Goal: Task Accomplishment & Management: Manage account settings

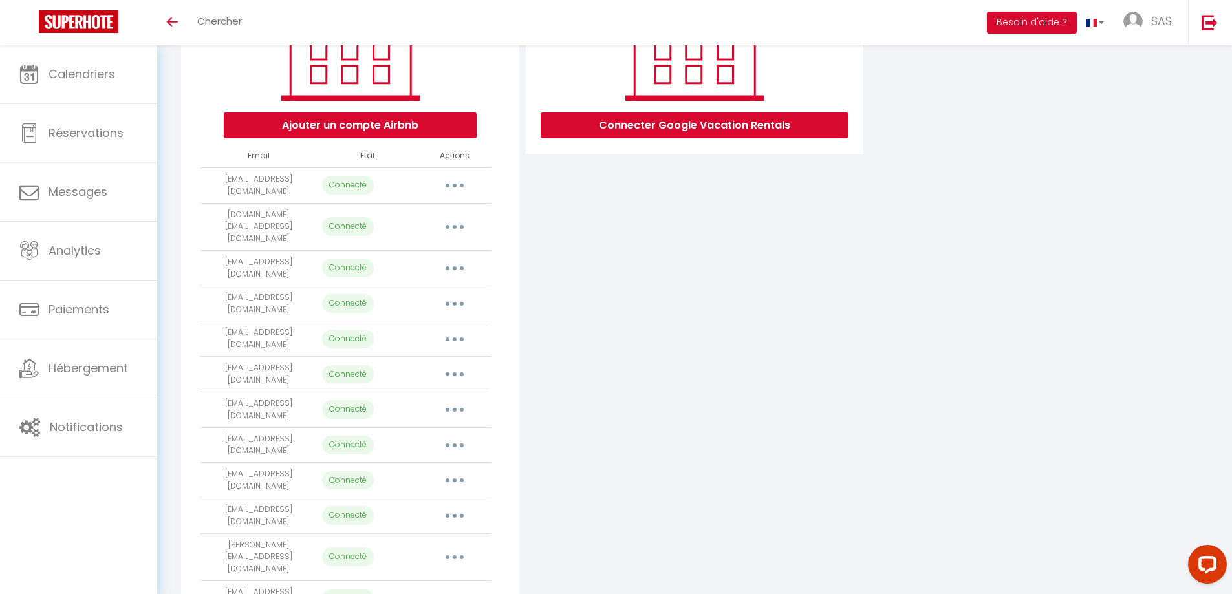
scroll to position [416, 0]
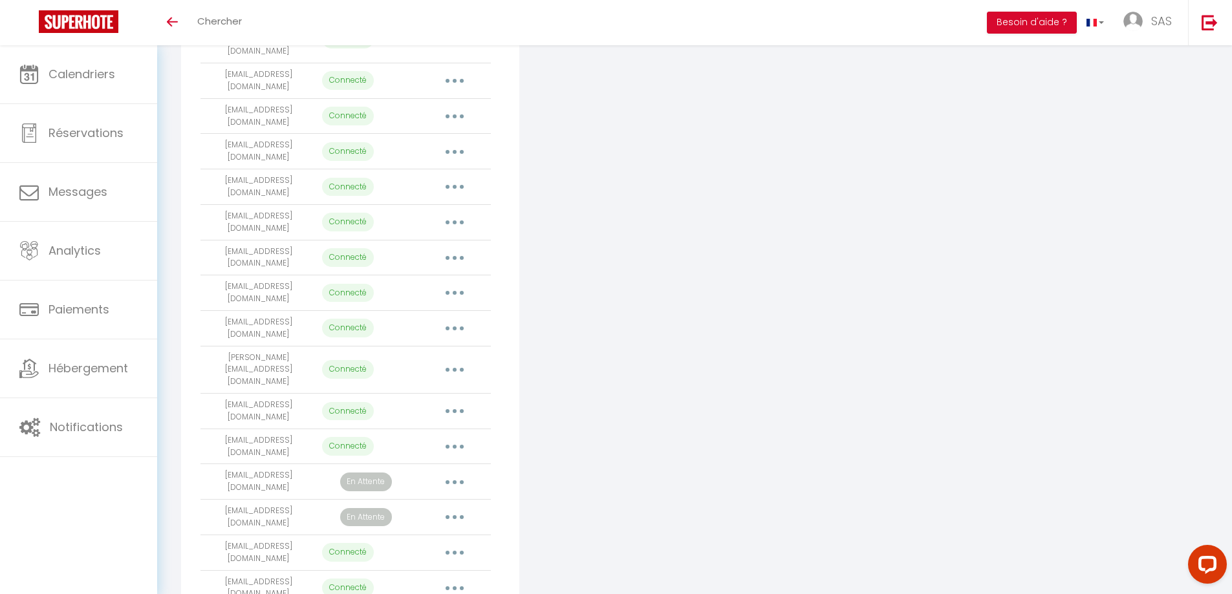
scroll to position [416, 0]
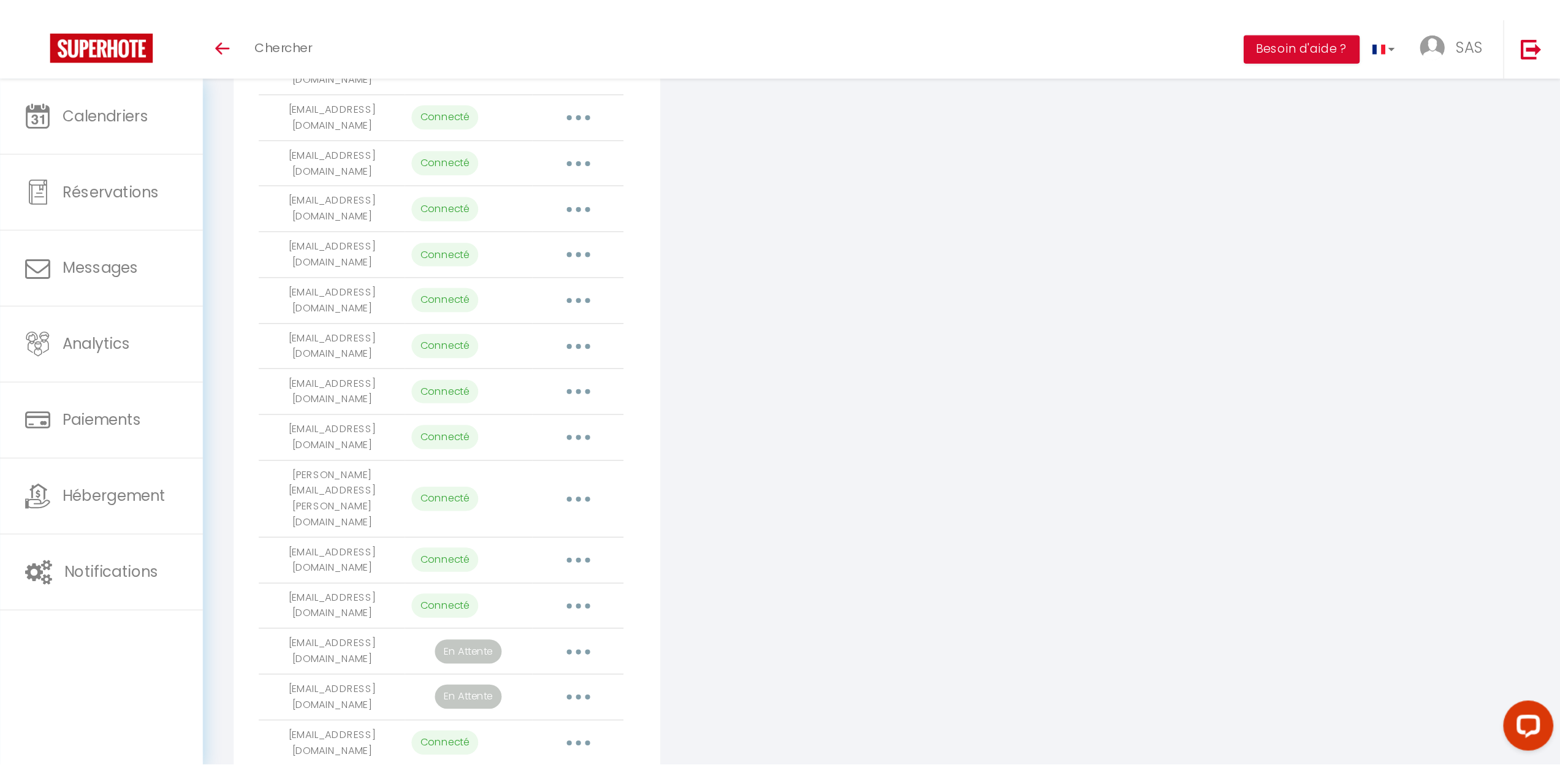
scroll to position [148, 0]
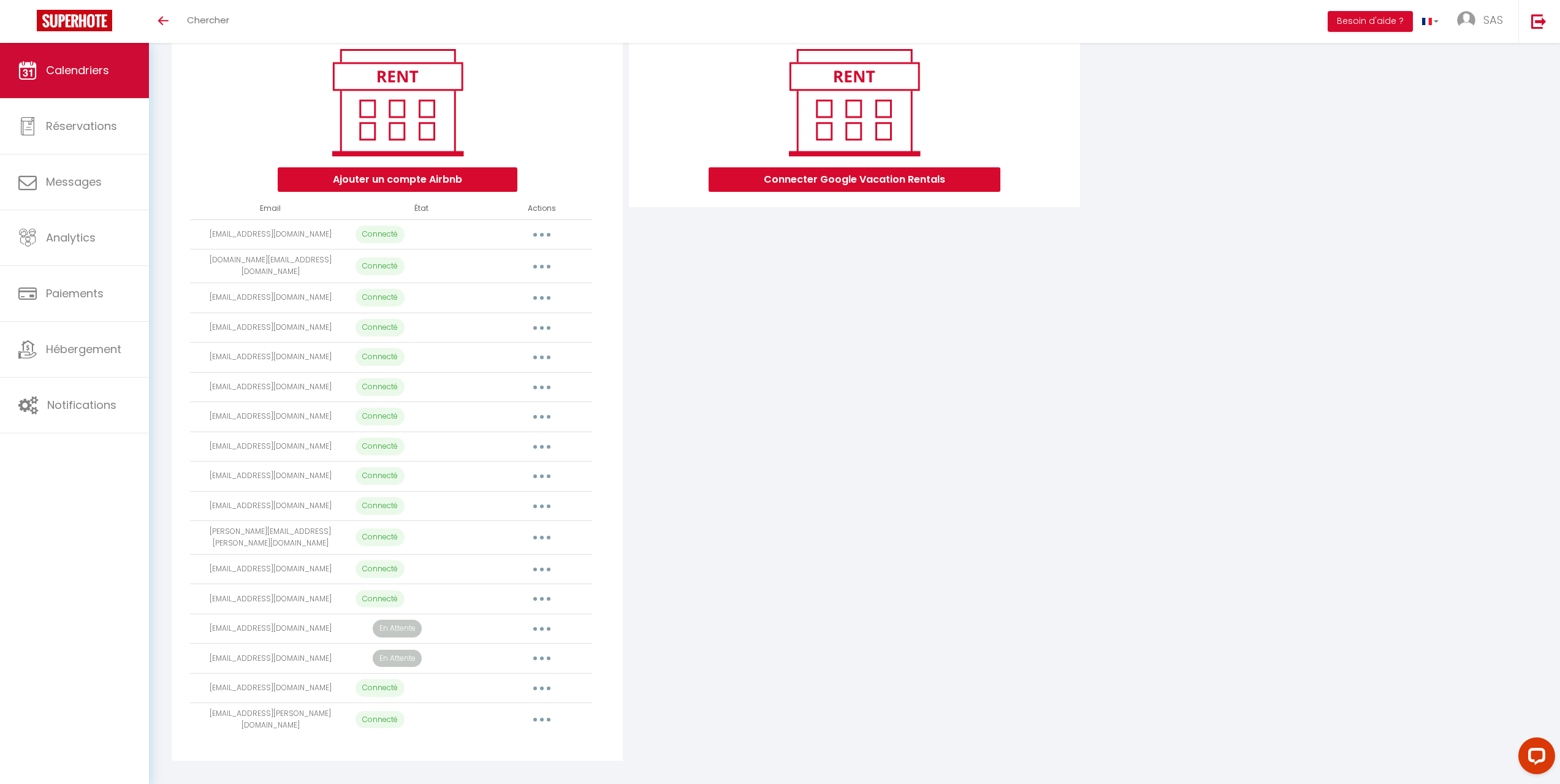
click at [75, 76] on span "Calendriers" at bounding box center [77, 70] width 64 height 15
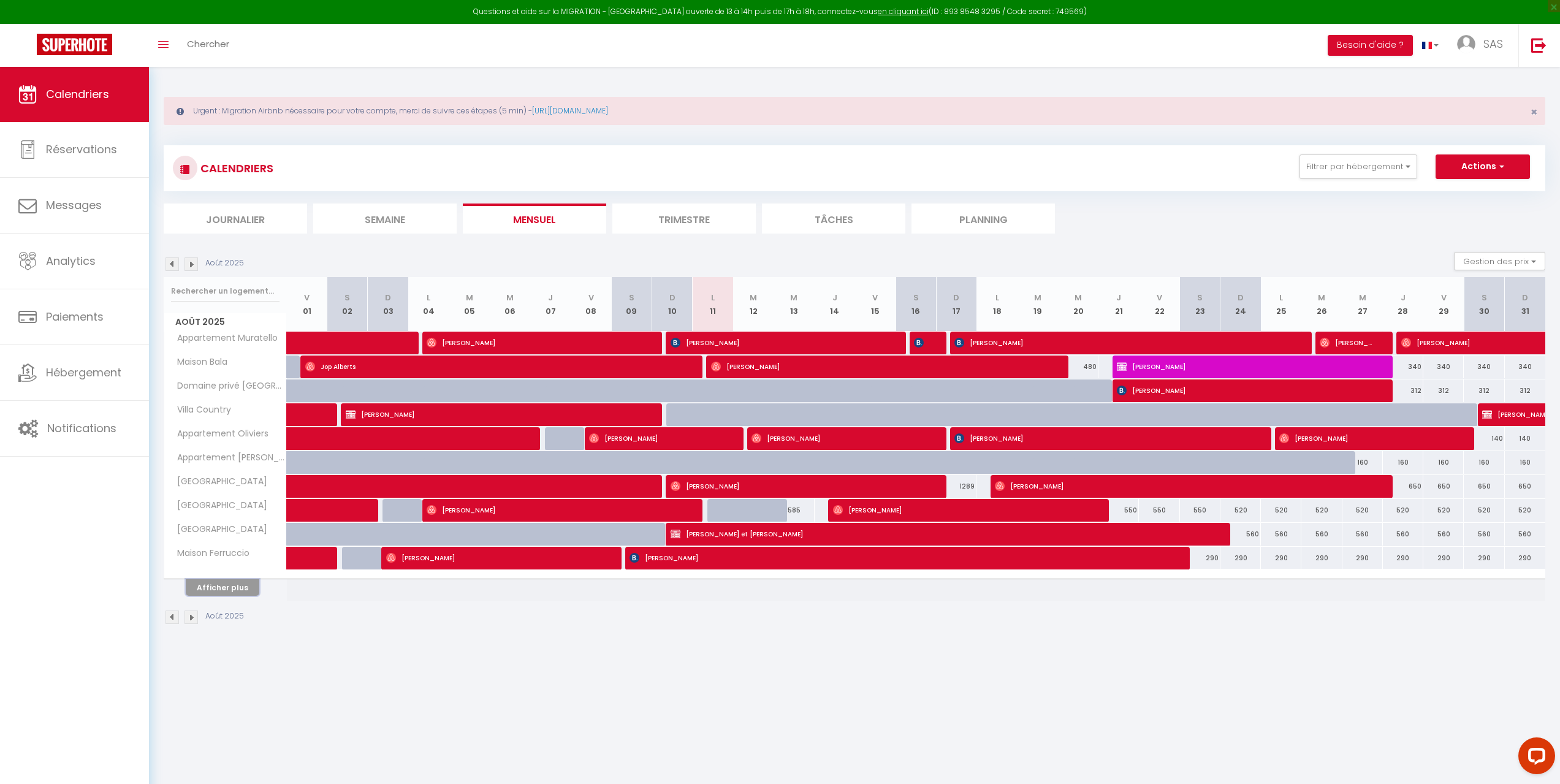
click at [238, 562] on button "Afficher plus" at bounding box center [223, 587] width 74 height 16
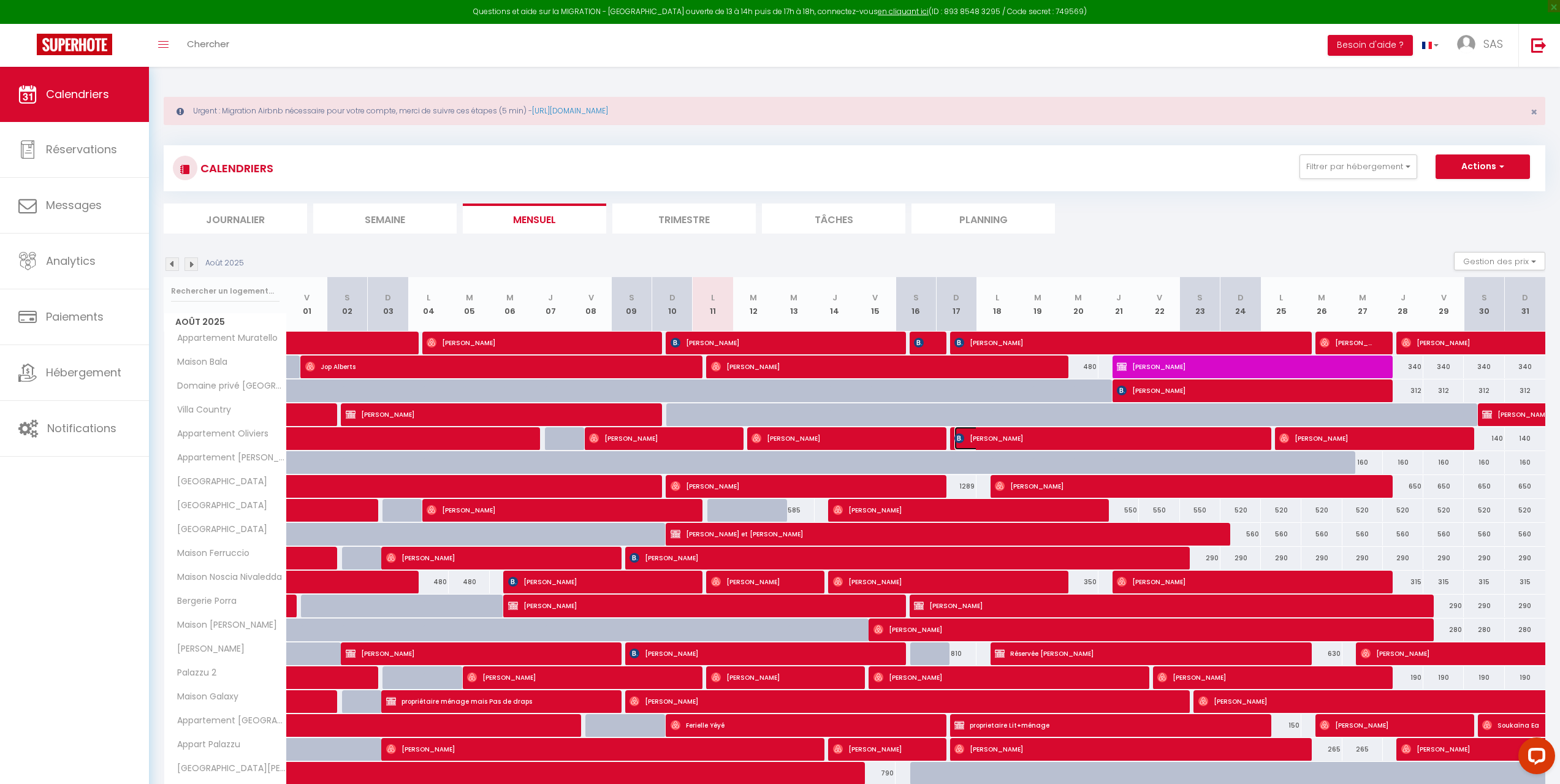
click at [1098, 445] on span "ANTONELLA FERRARI" at bounding box center [1103, 438] width 297 height 24
select select "OK"
select select "KO"
select select "0"
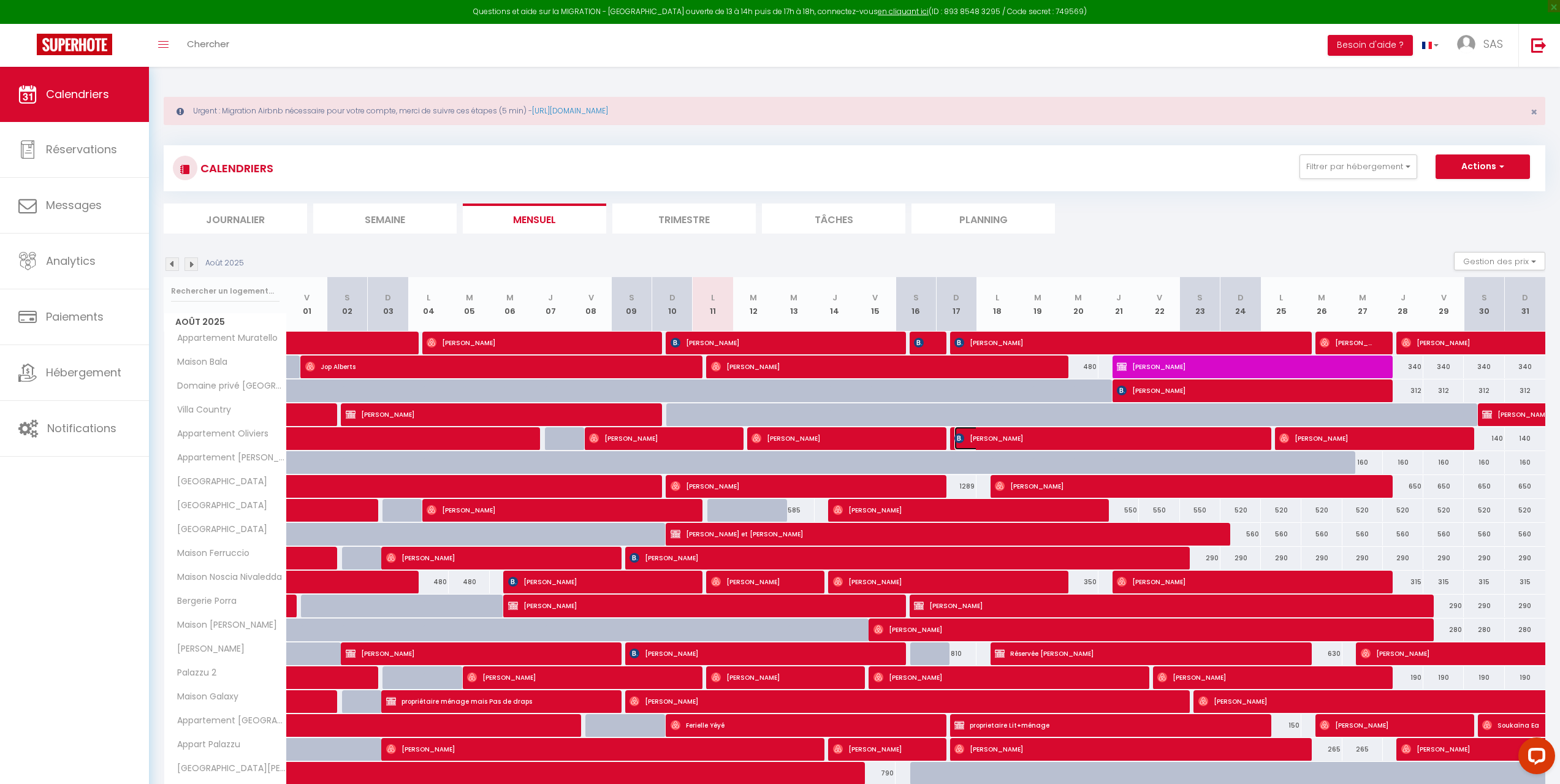
select select "1"
select select
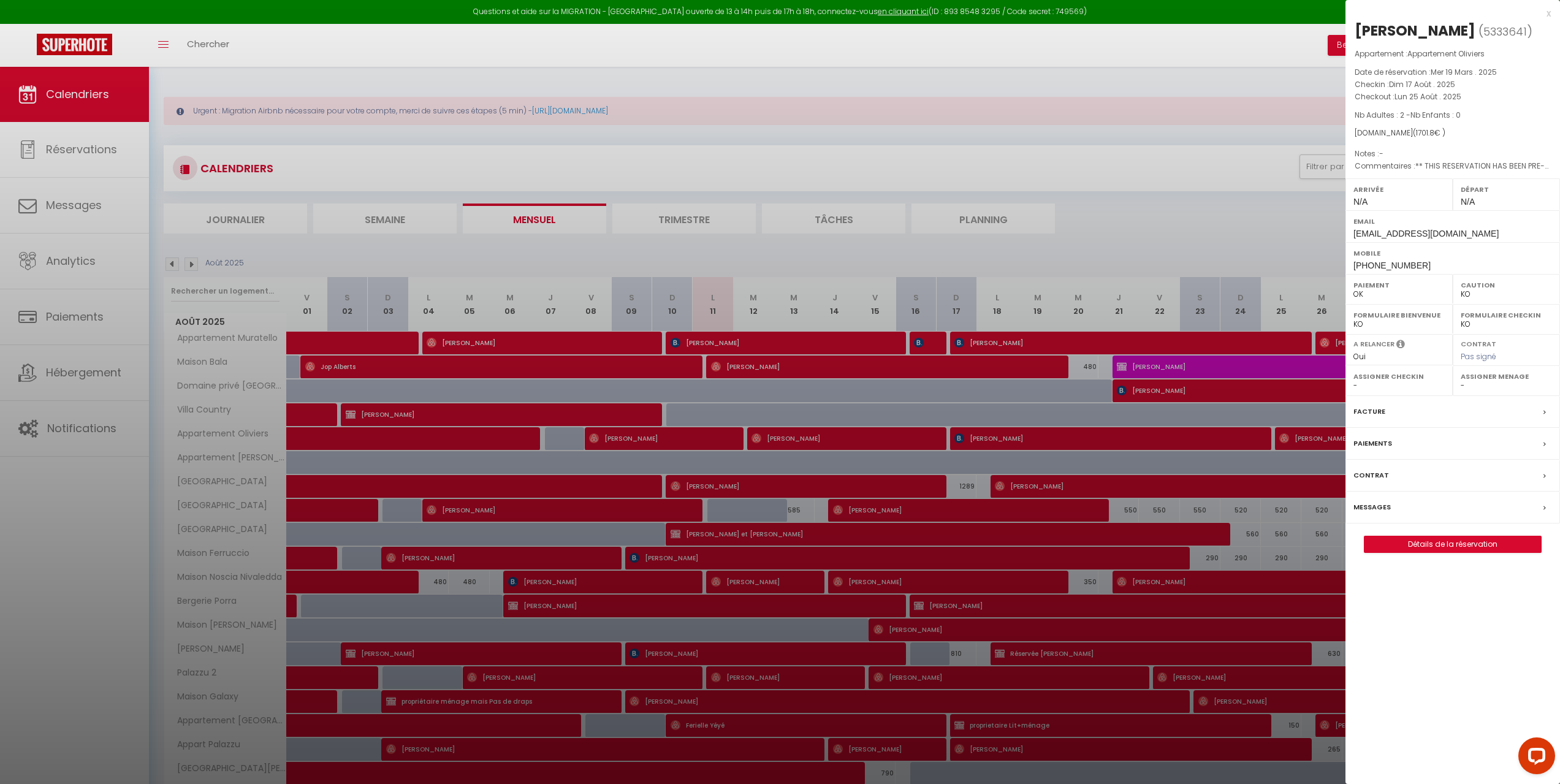
click at [857, 264] on div at bounding box center [780, 392] width 1560 height 784
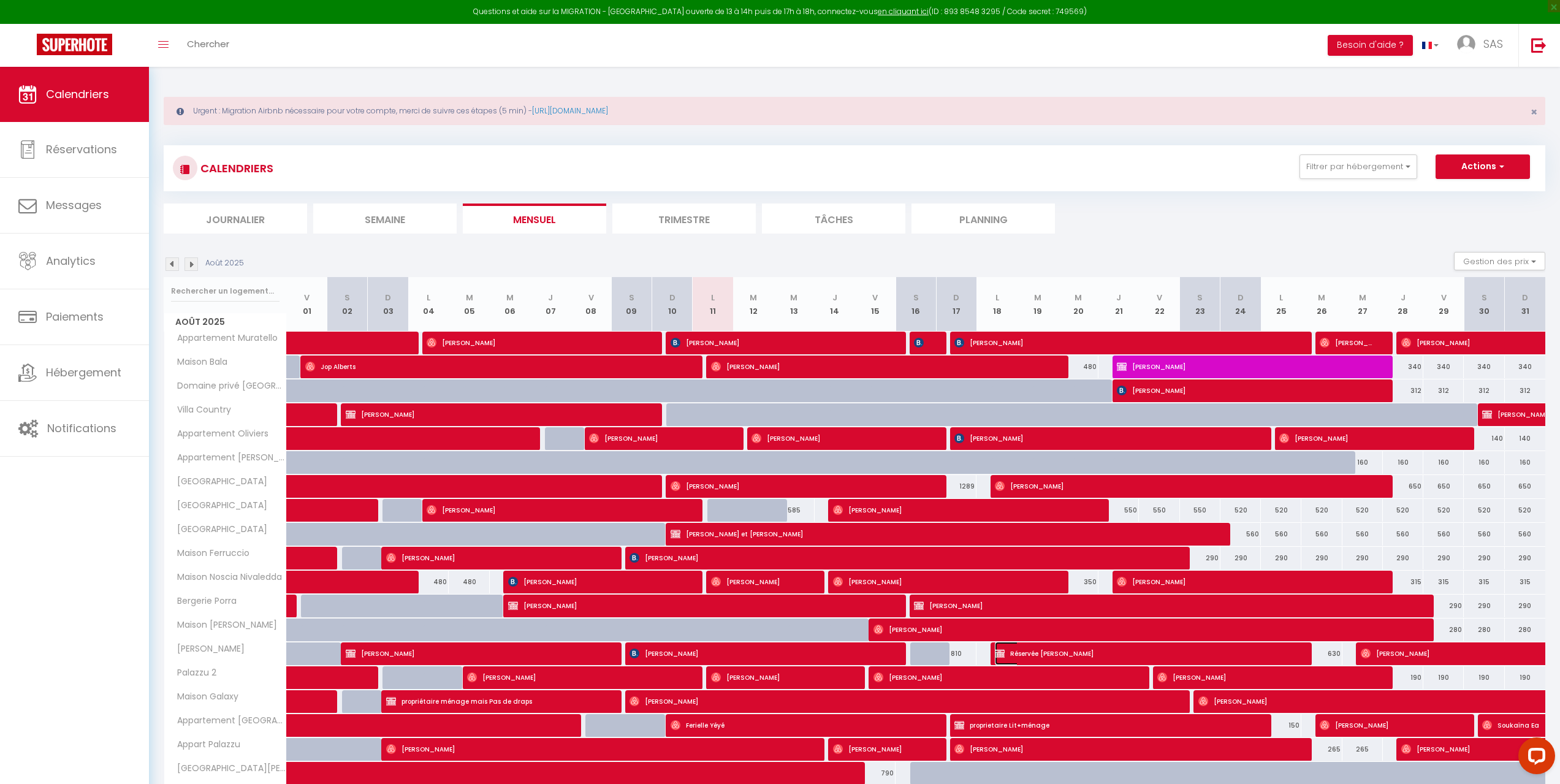
click at [1077, 562] on span "Réservée Jonathan" at bounding box center [1143, 653] width 297 height 24
select select "27563"
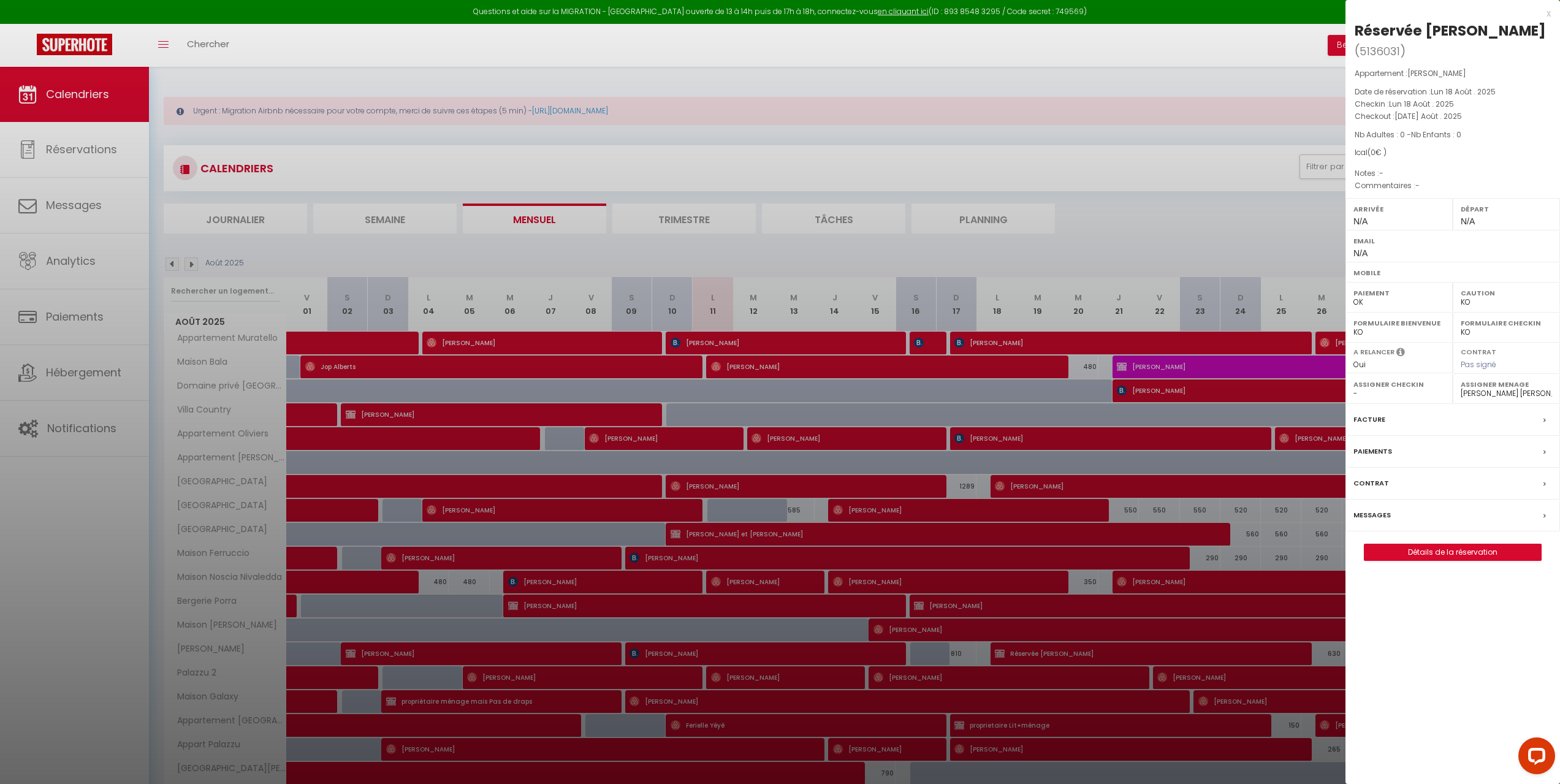
click at [757, 434] on div at bounding box center [780, 392] width 1560 height 784
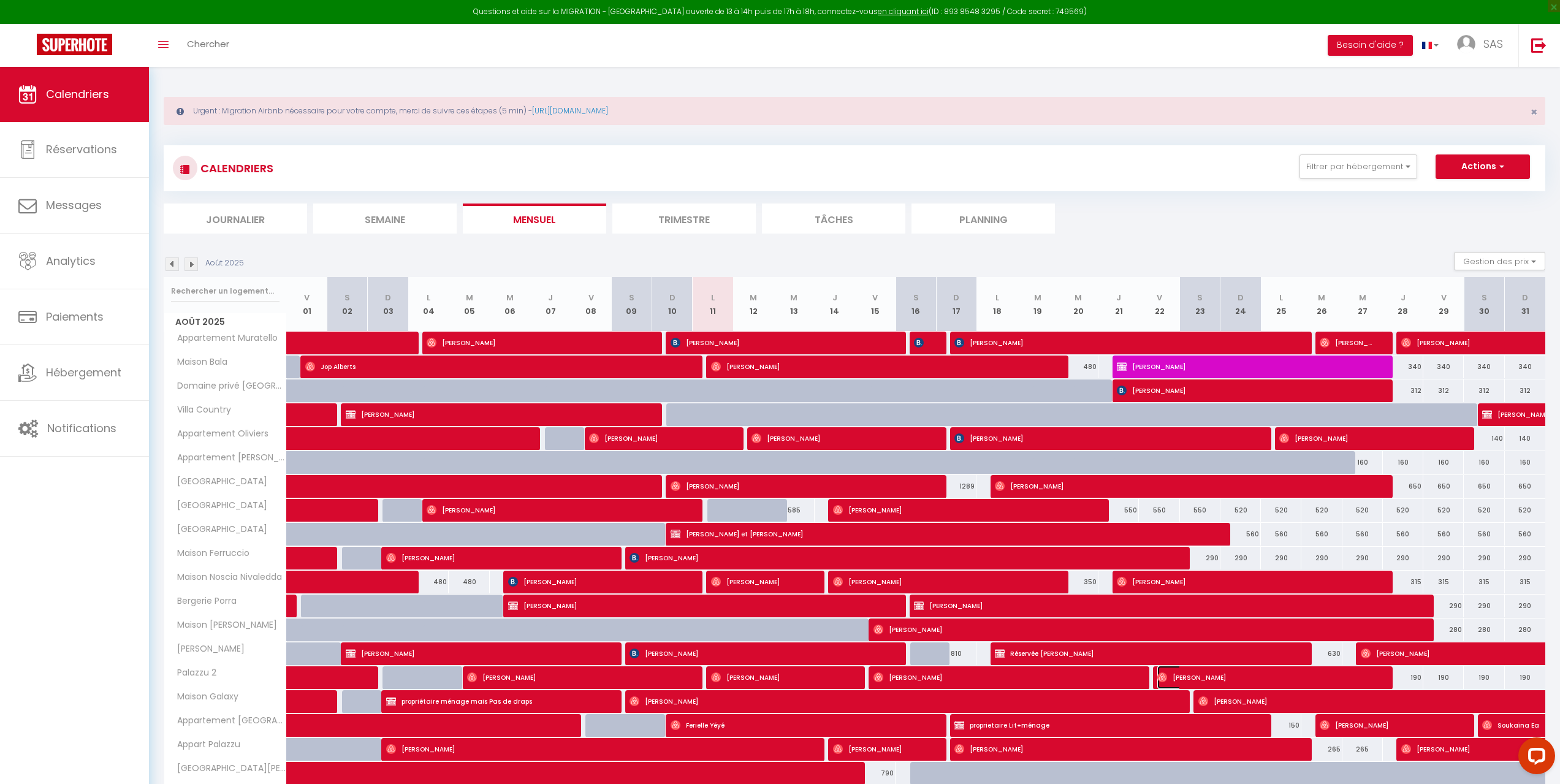
click at [1166, 562] on span "Davat Sialino" at bounding box center [1266, 677] width 216 height 24
select select "OK"
select select
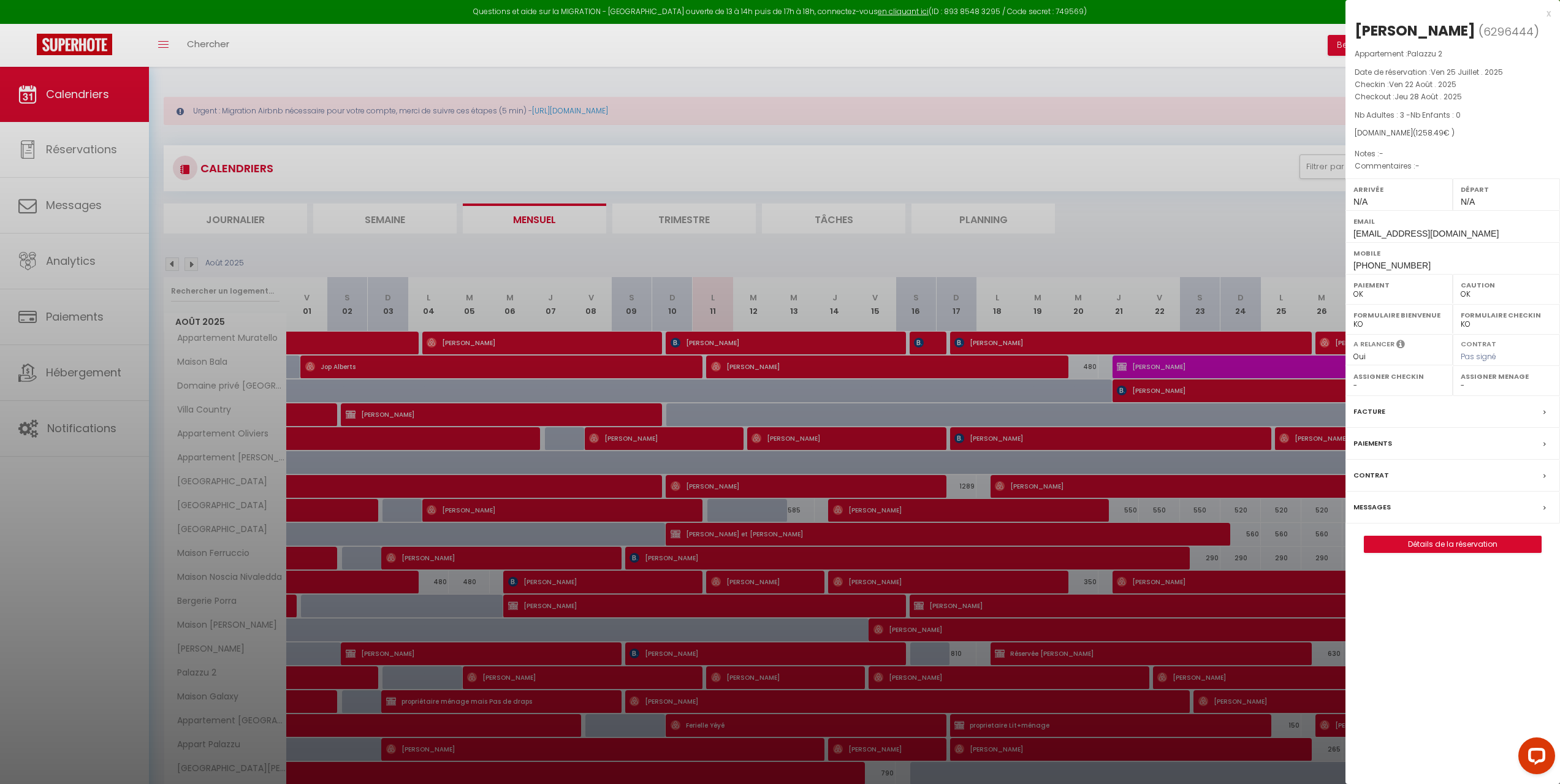
click at [915, 443] on div at bounding box center [780, 392] width 1560 height 784
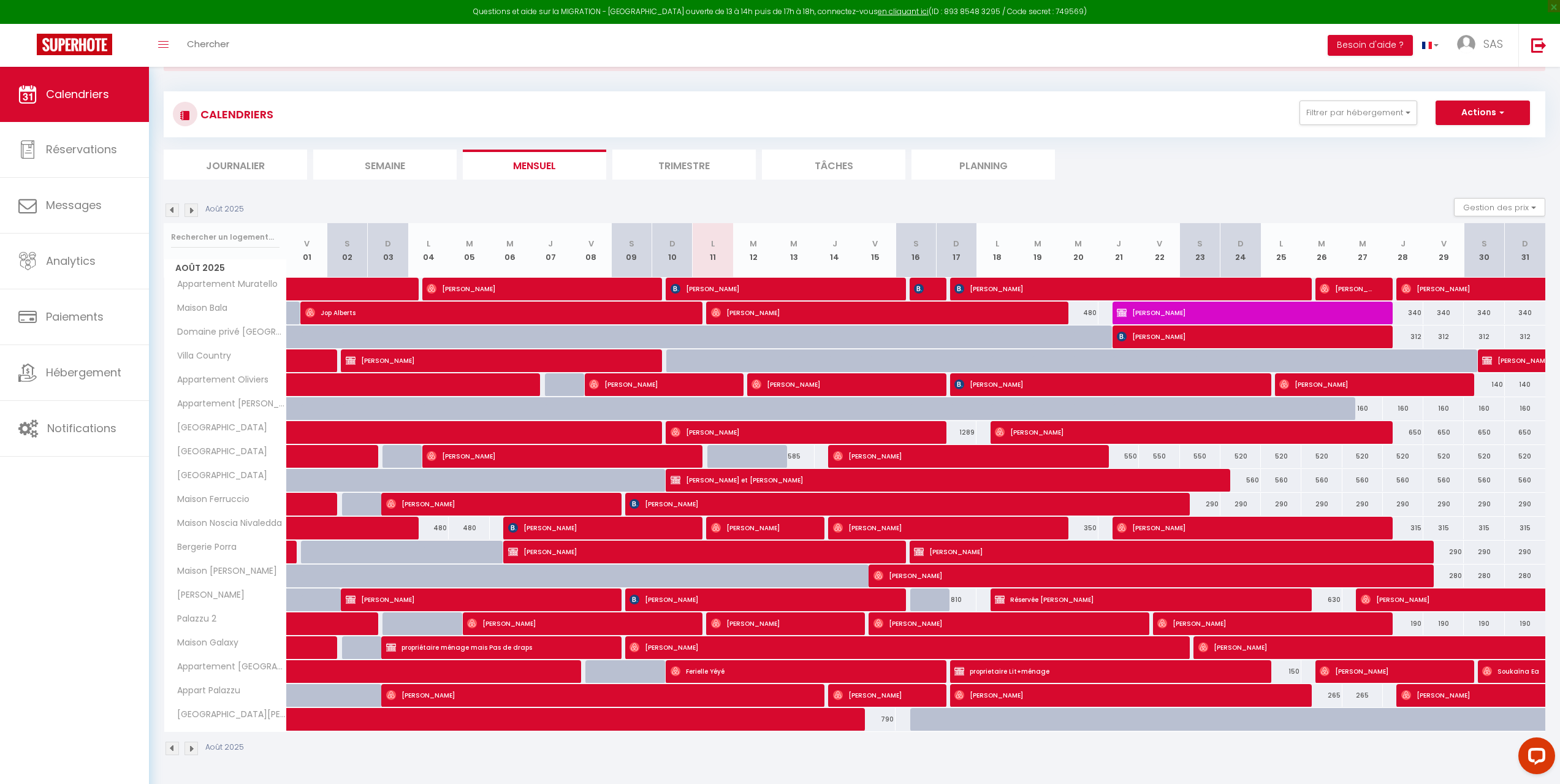
scroll to position [62, 0]
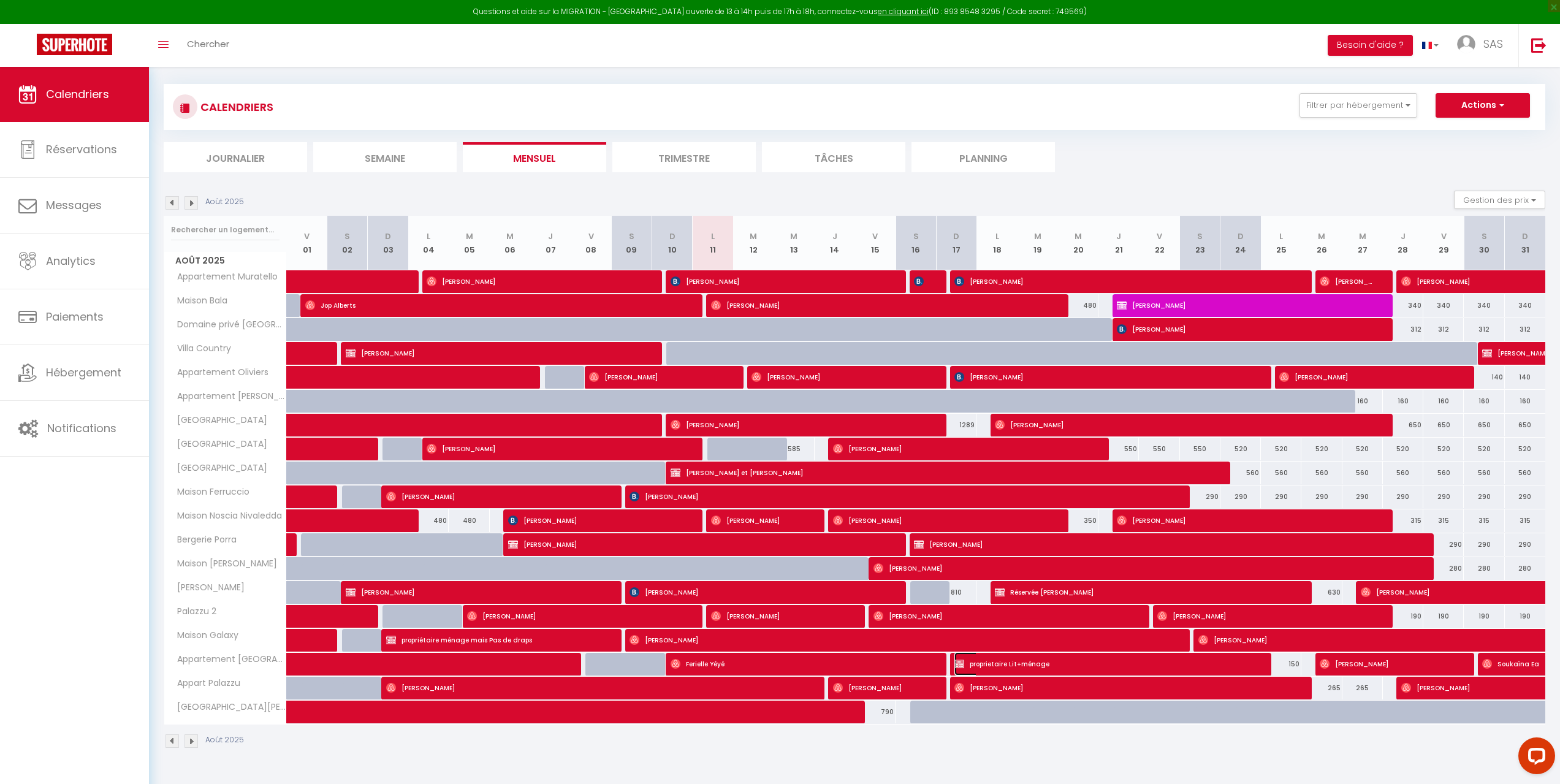
click at [956, 562] on img at bounding box center [960, 664] width 9 height 9
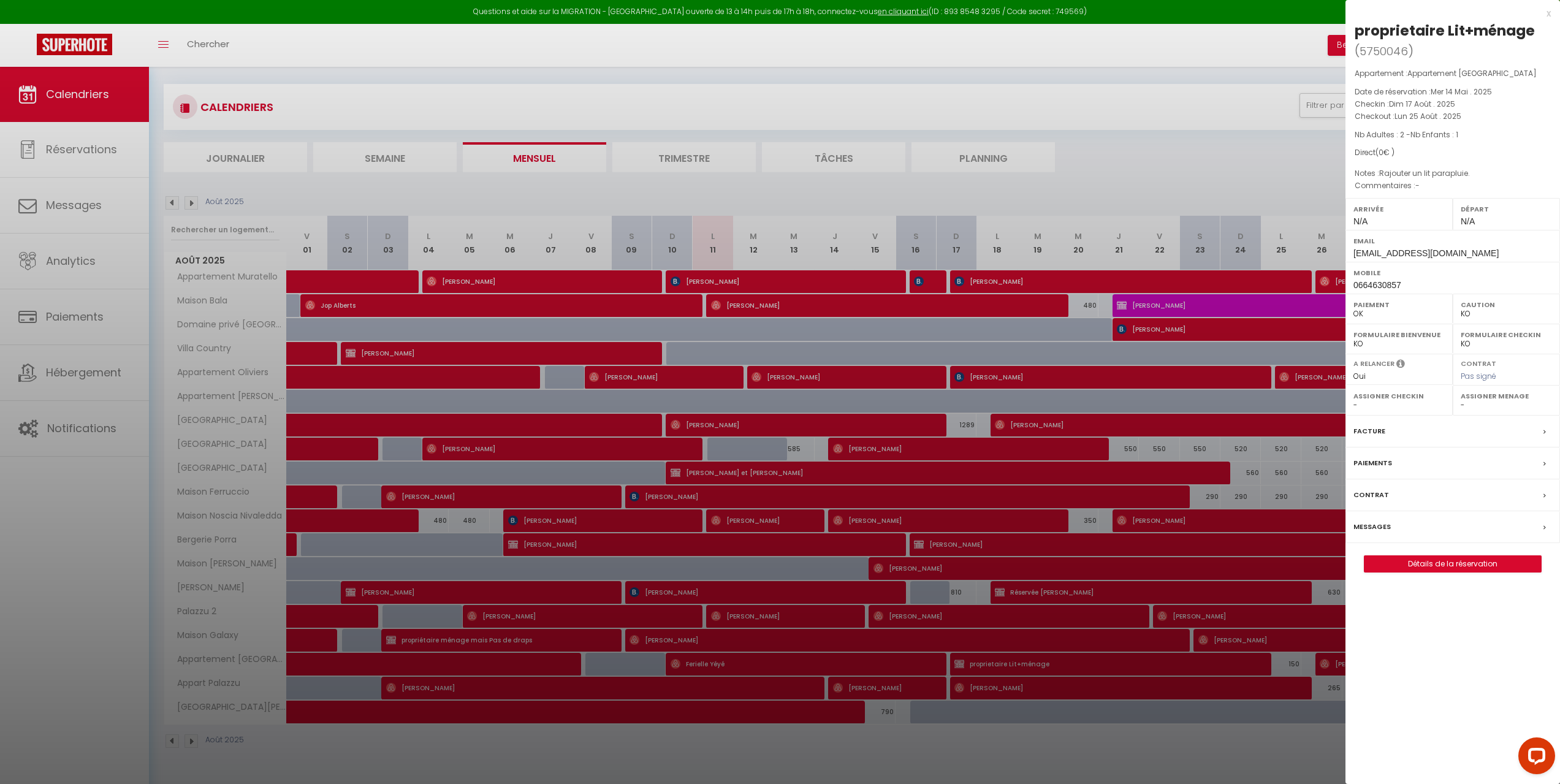
click at [1044, 562] on div at bounding box center [780, 392] width 1560 height 784
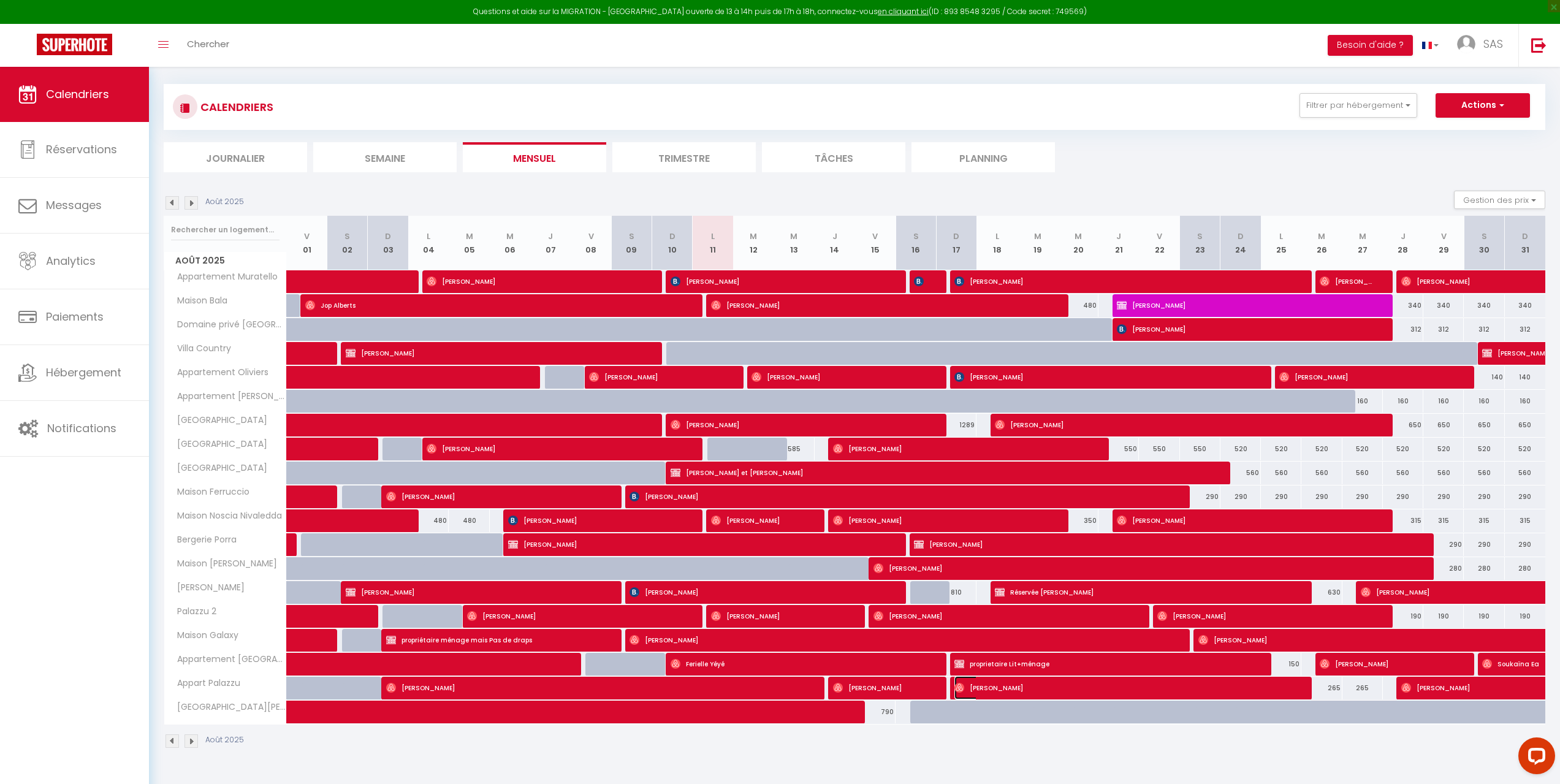
click at [978, 562] on span "Rhian Davies" at bounding box center [1124, 687] width 338 height 24
select select "OK"
select select "27563"
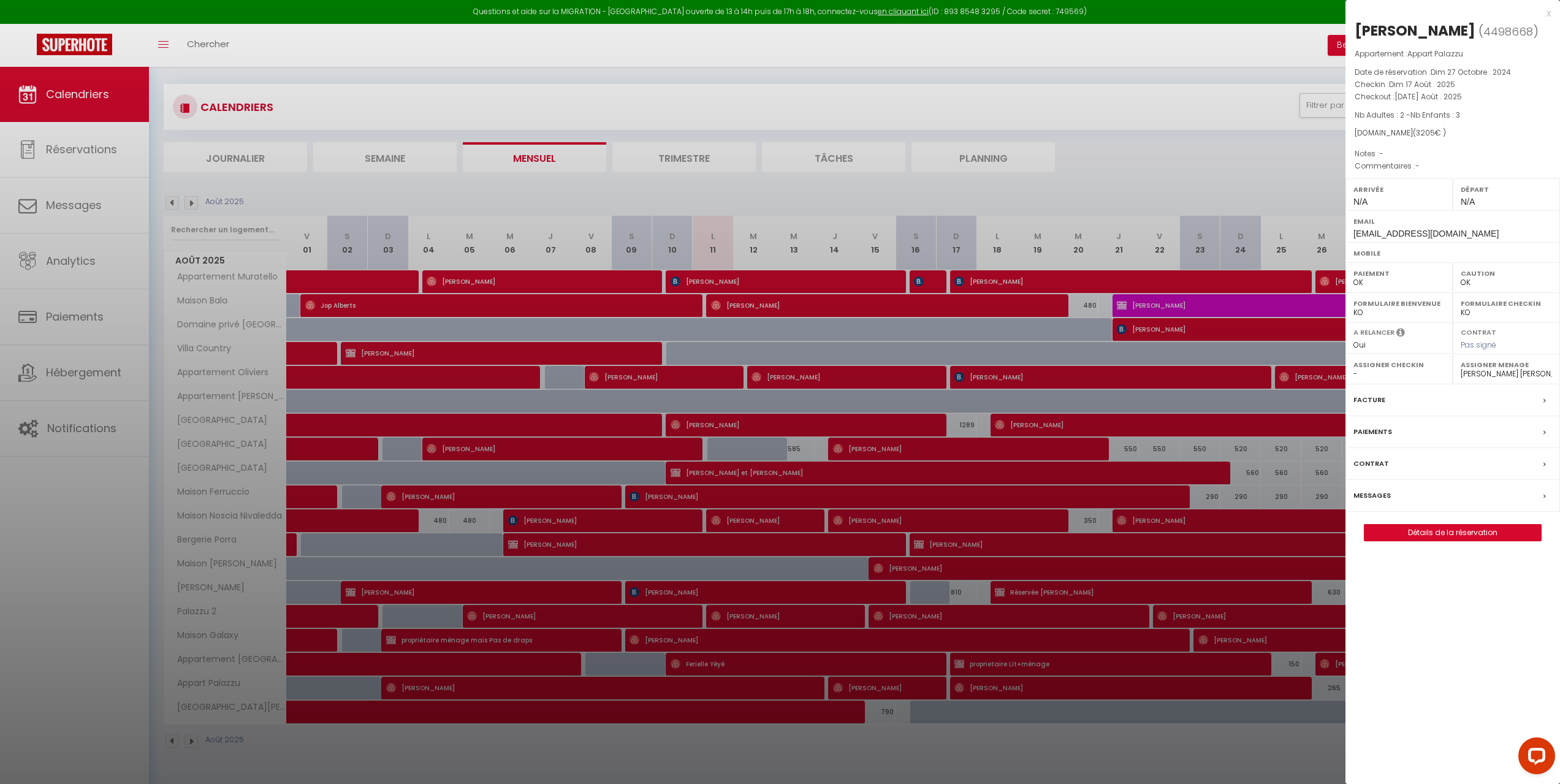
click at [937, 437] on div at bounding box center [780, 392] width 1560 height 784
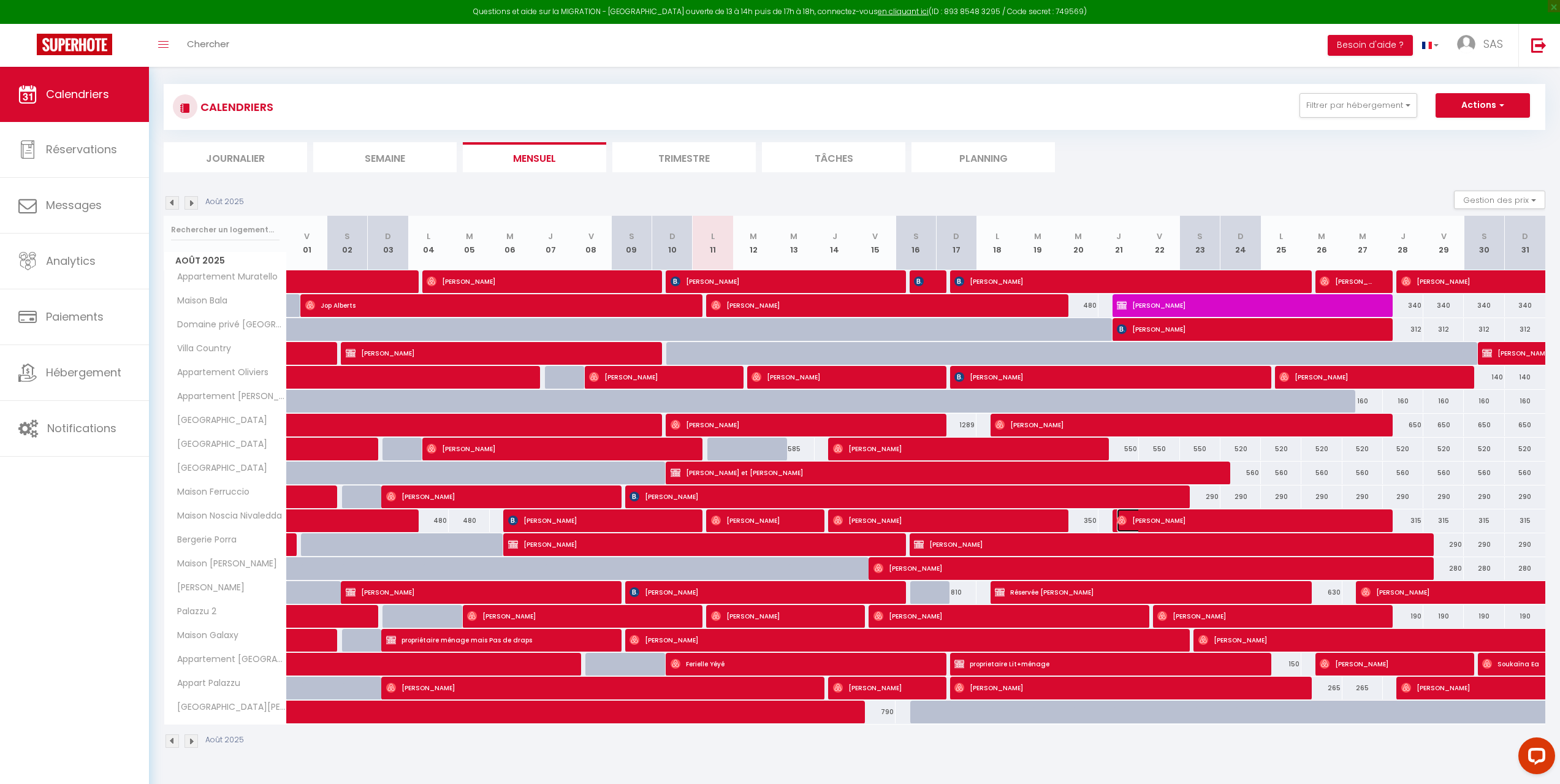
click at [1177, 520] on span "Shane Johnson" at bounding box center [1245, 520] width 256 height 24
select select
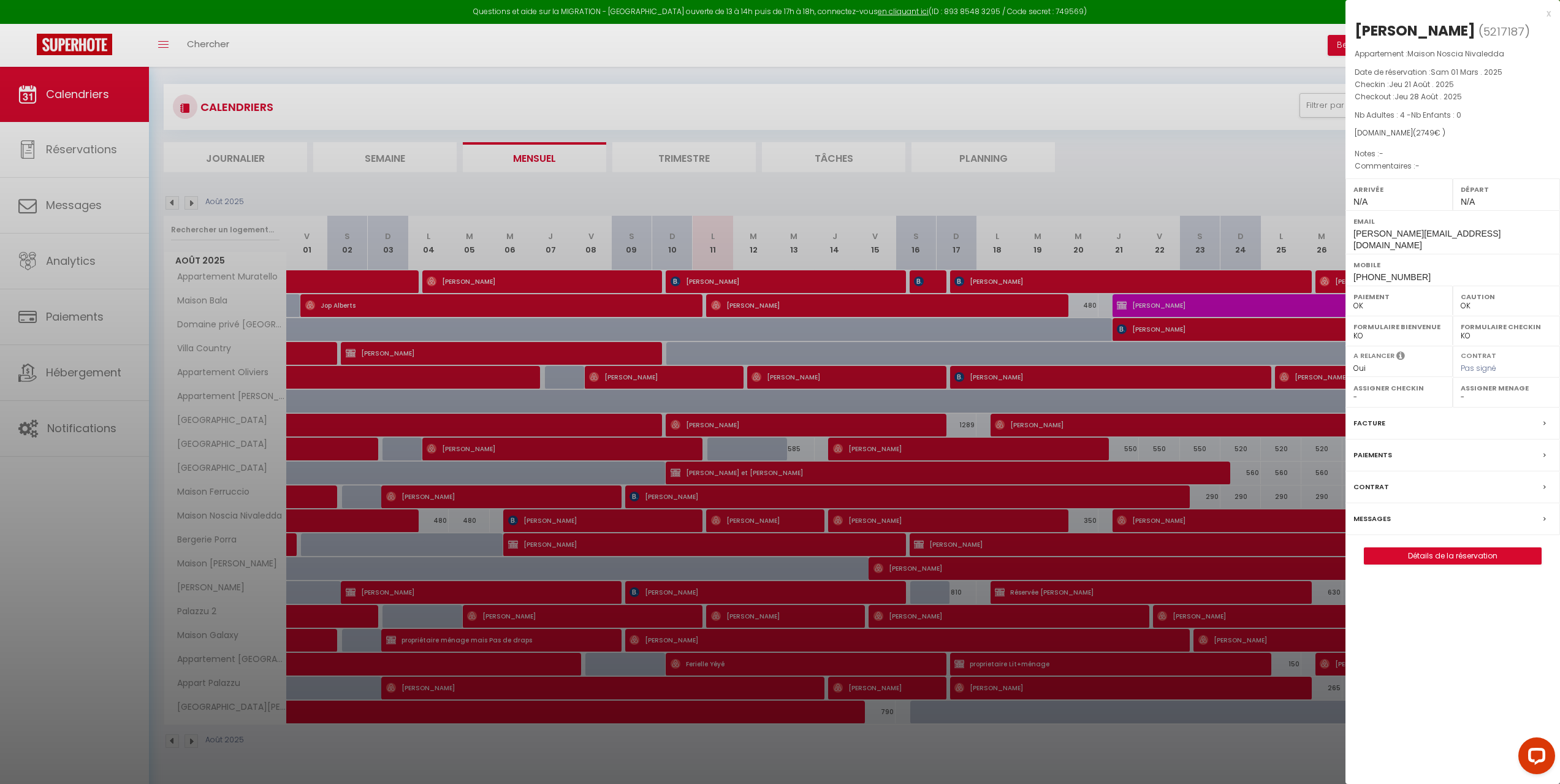
click at [821, 489] on div at bounding box center [780, 392] width 1560 height 784
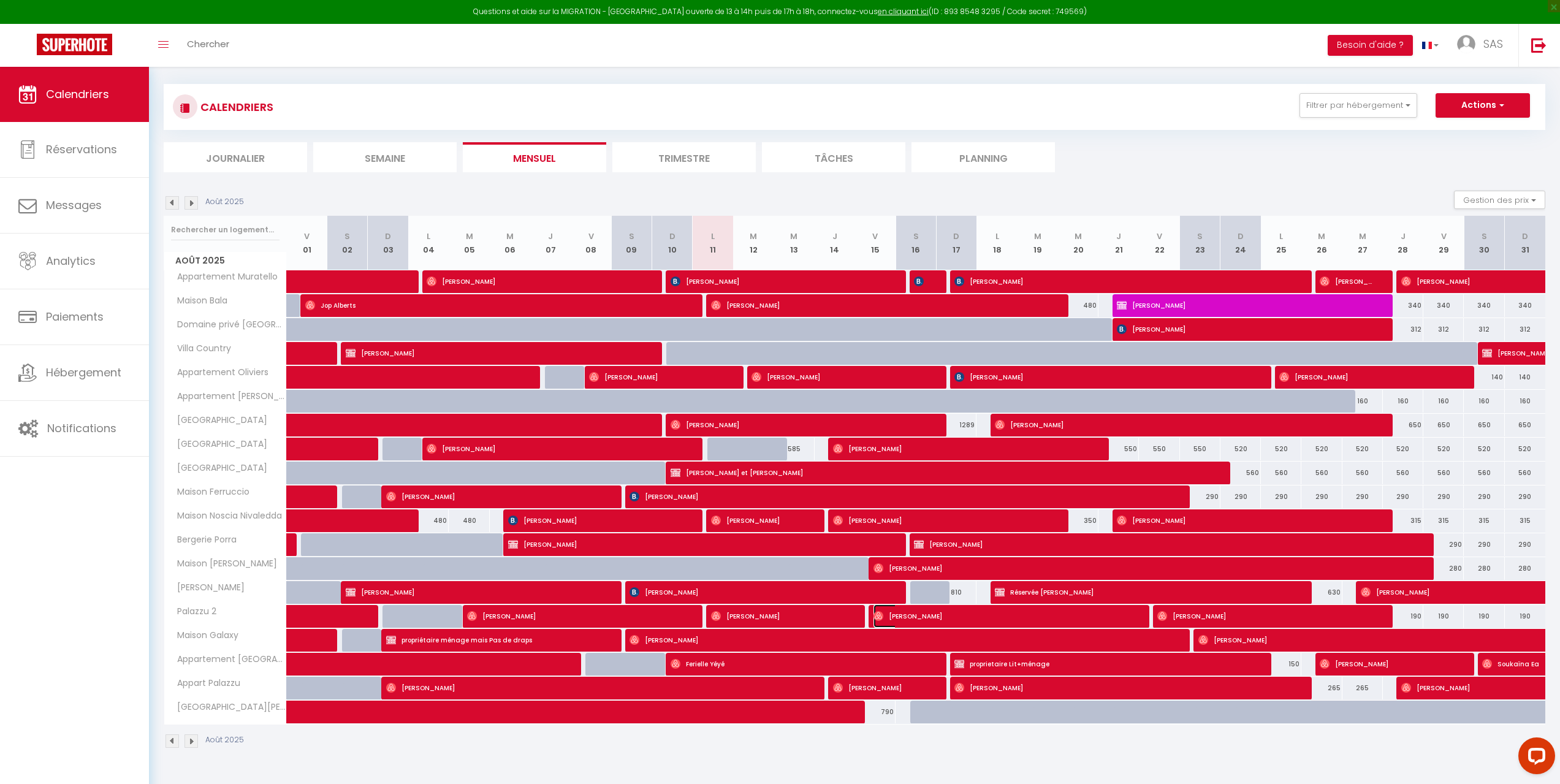
click at [915, 562] on span "Benjamin Schlesinger" at bounding box center [1001, 615] width 256 height 24
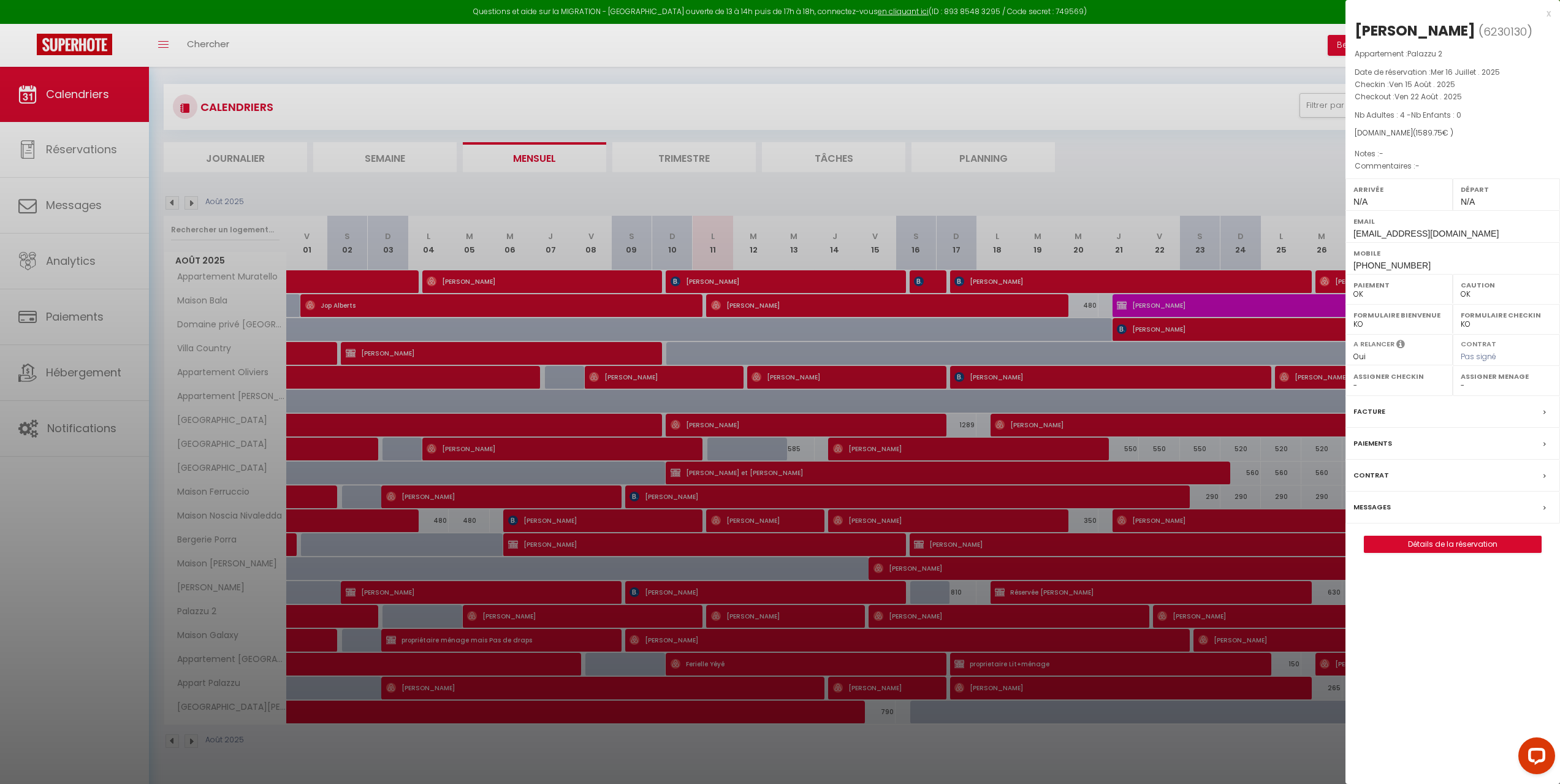
click at [960, 562] on div at bounding box center [780, 392] width 1560 height 784
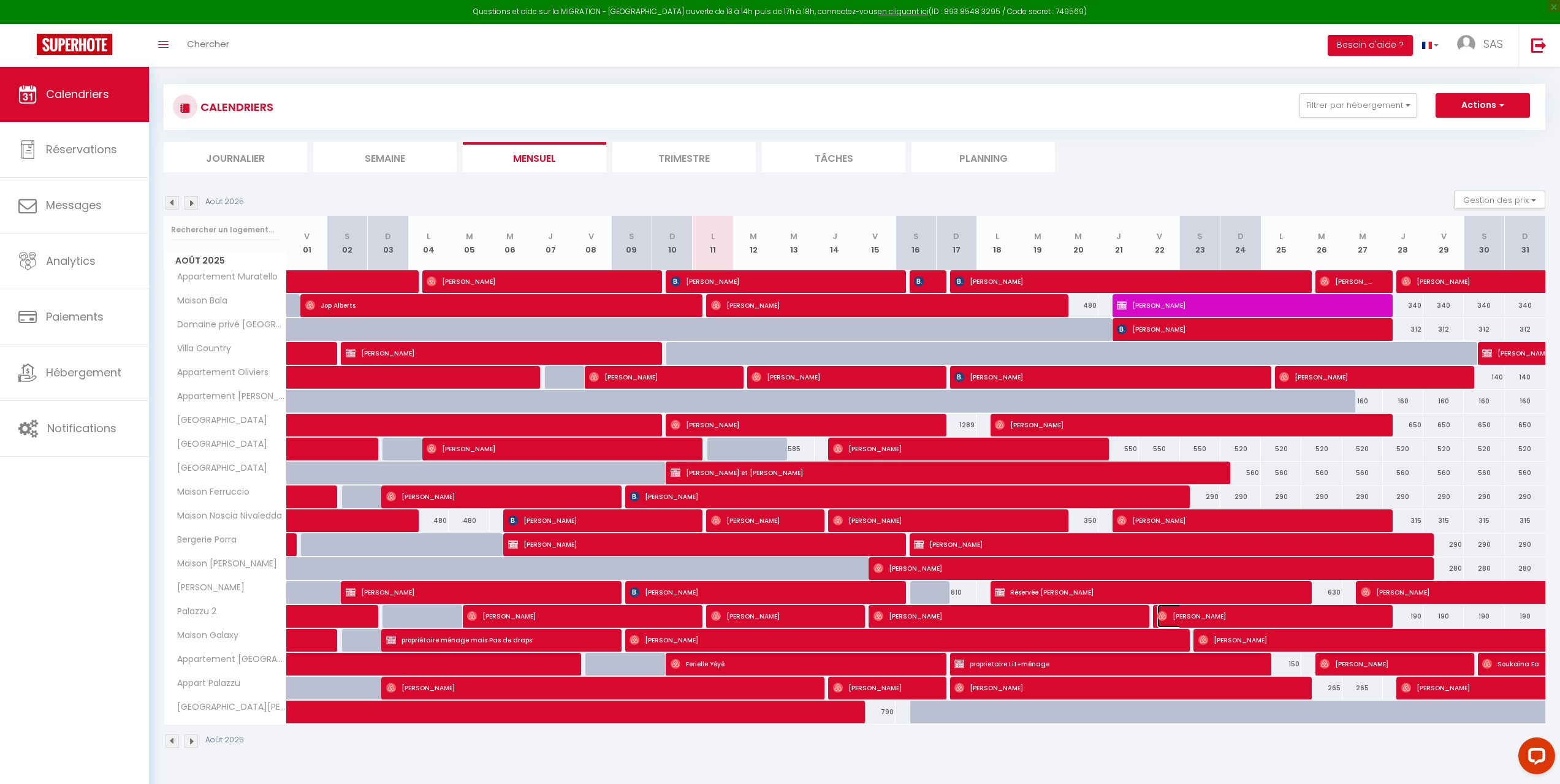
click at [1169, 562] on span "Davat Sialino" at bounding box center [1266, 615] width 216 height 24
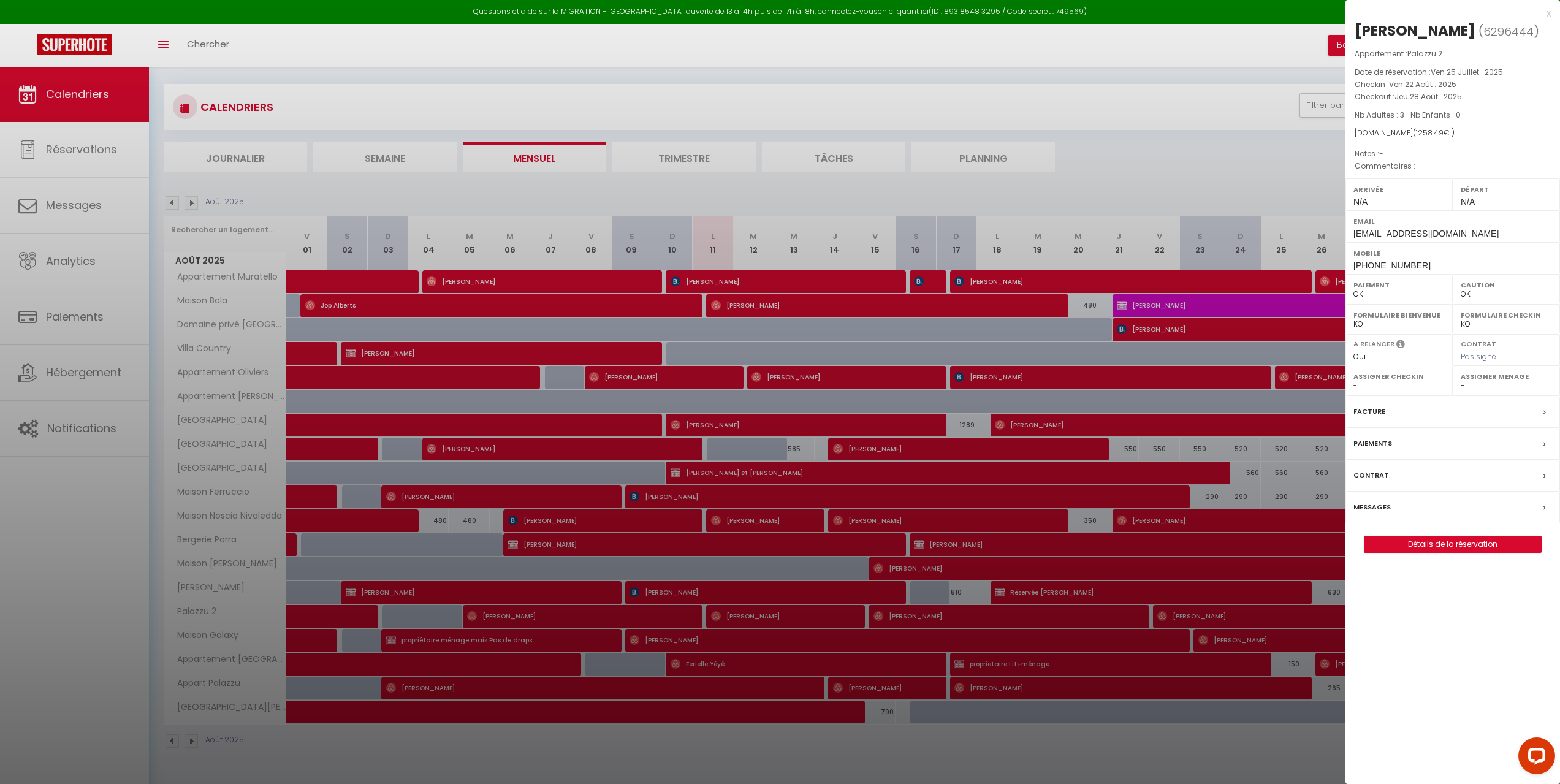
click at [1169, 562] on div at bounding box center [780, 392] width 1560 height 784
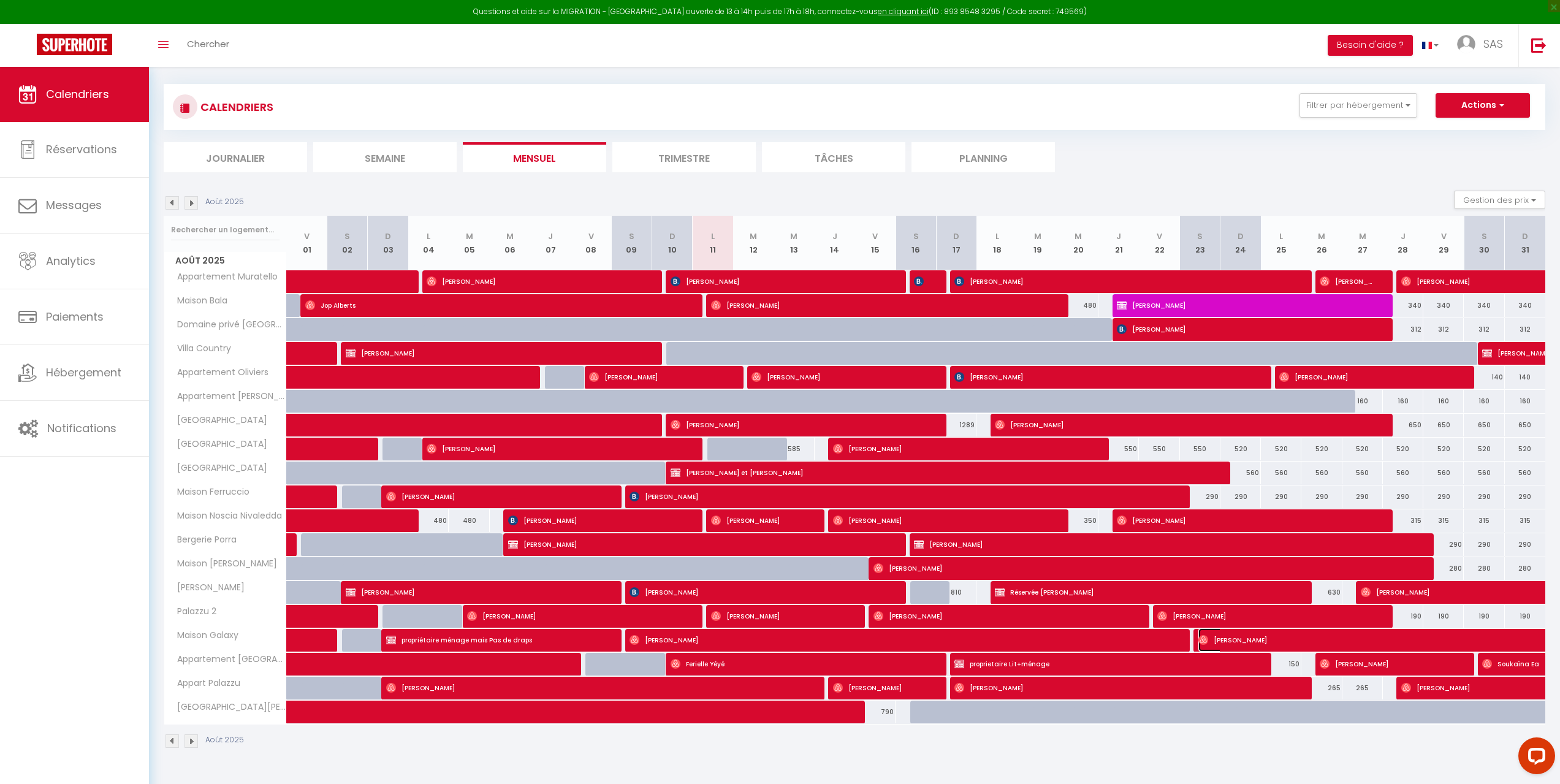
click at [1177, 562] on span "Marc Chapelain" at bounding box center [1382, 640] width 367 height 24
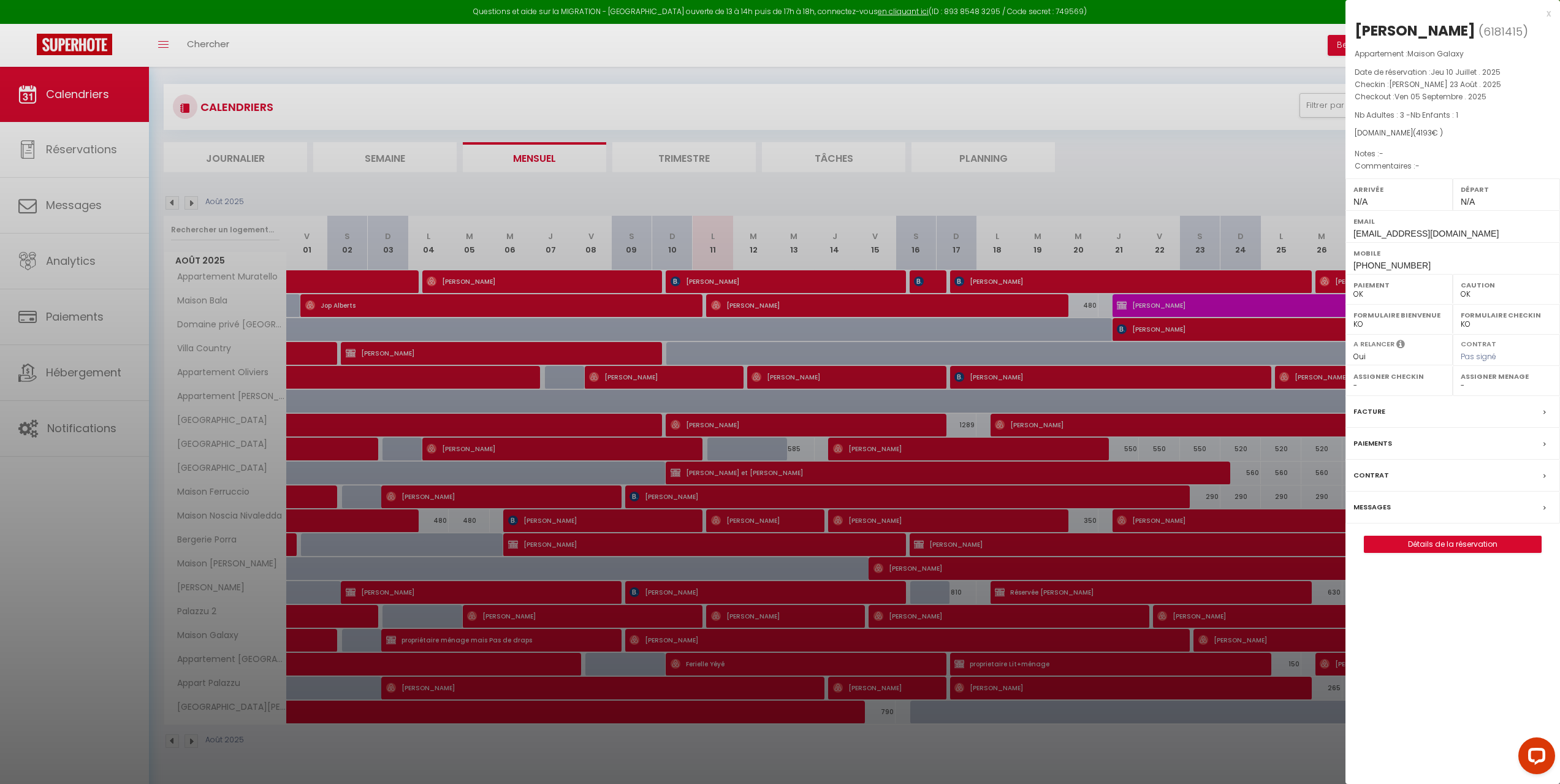
click at [1154, 562] on div at bounding box center [780, 392] width 1560 height 784
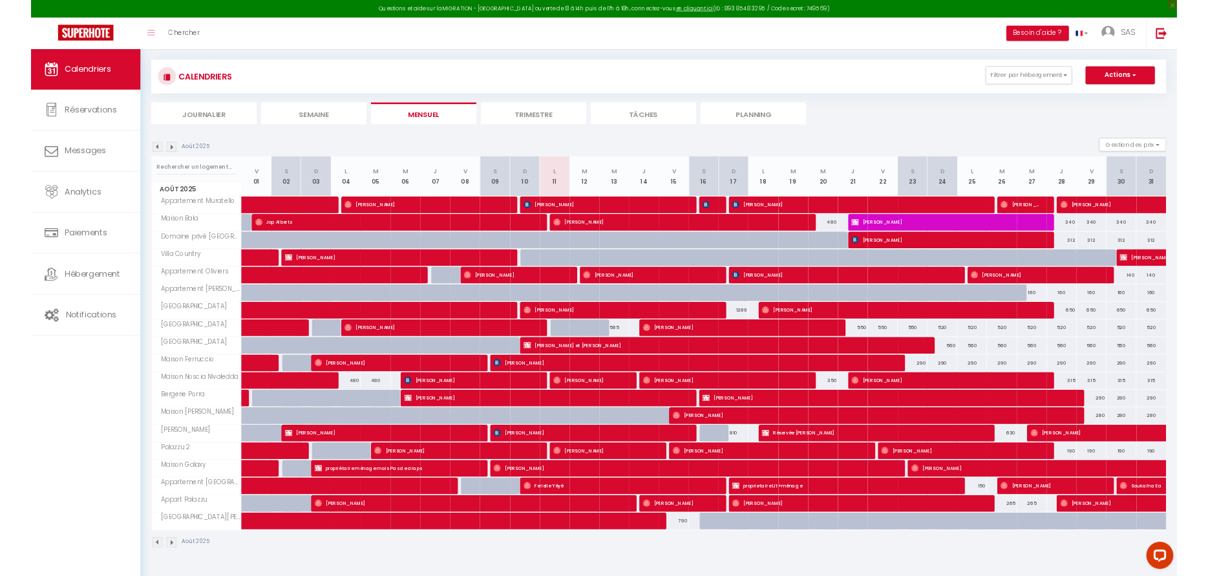
scroll to position [70, 0]
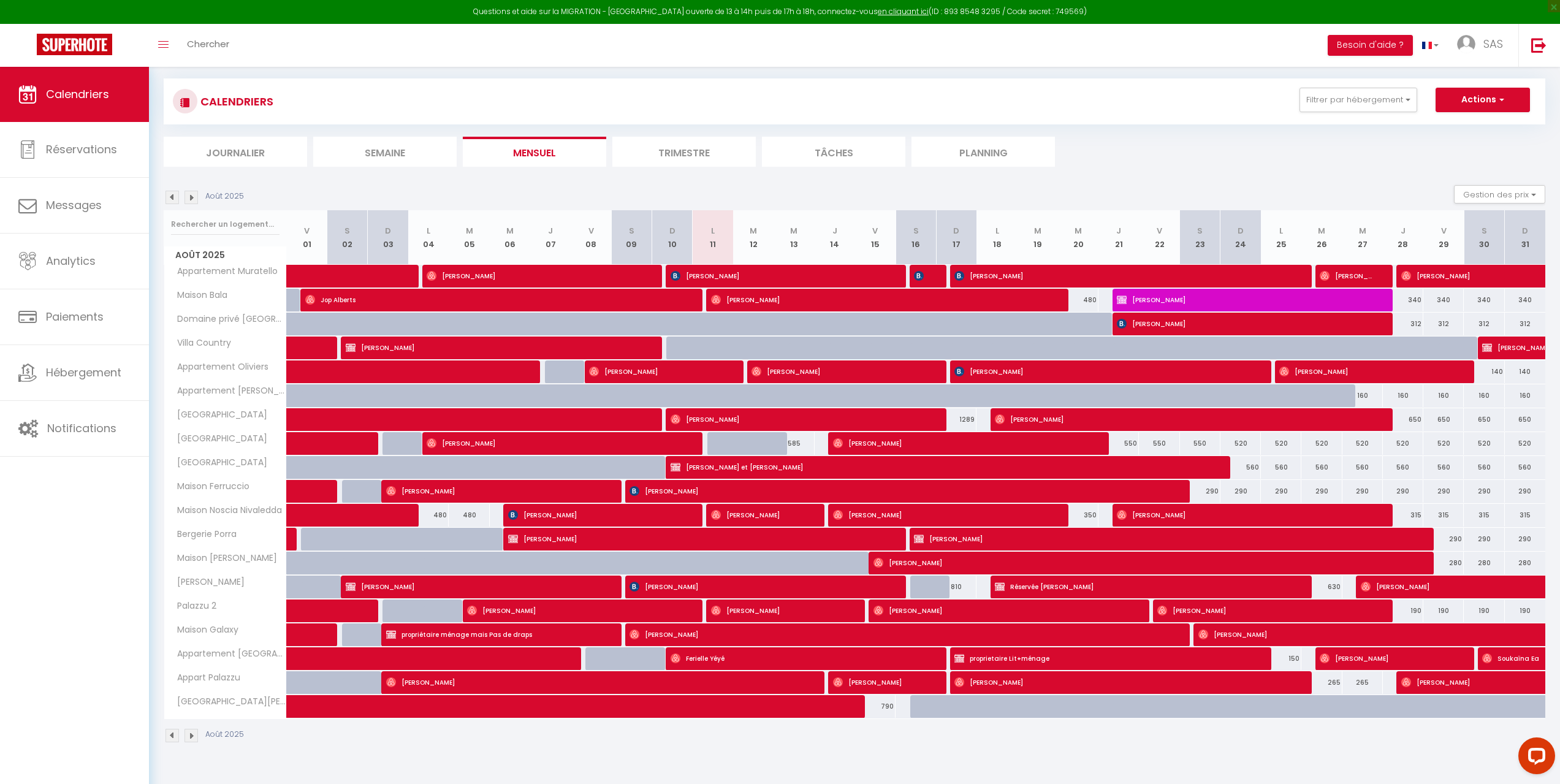
click at [193, 194] on img at bounding box center [192, 197] width 13 height 13
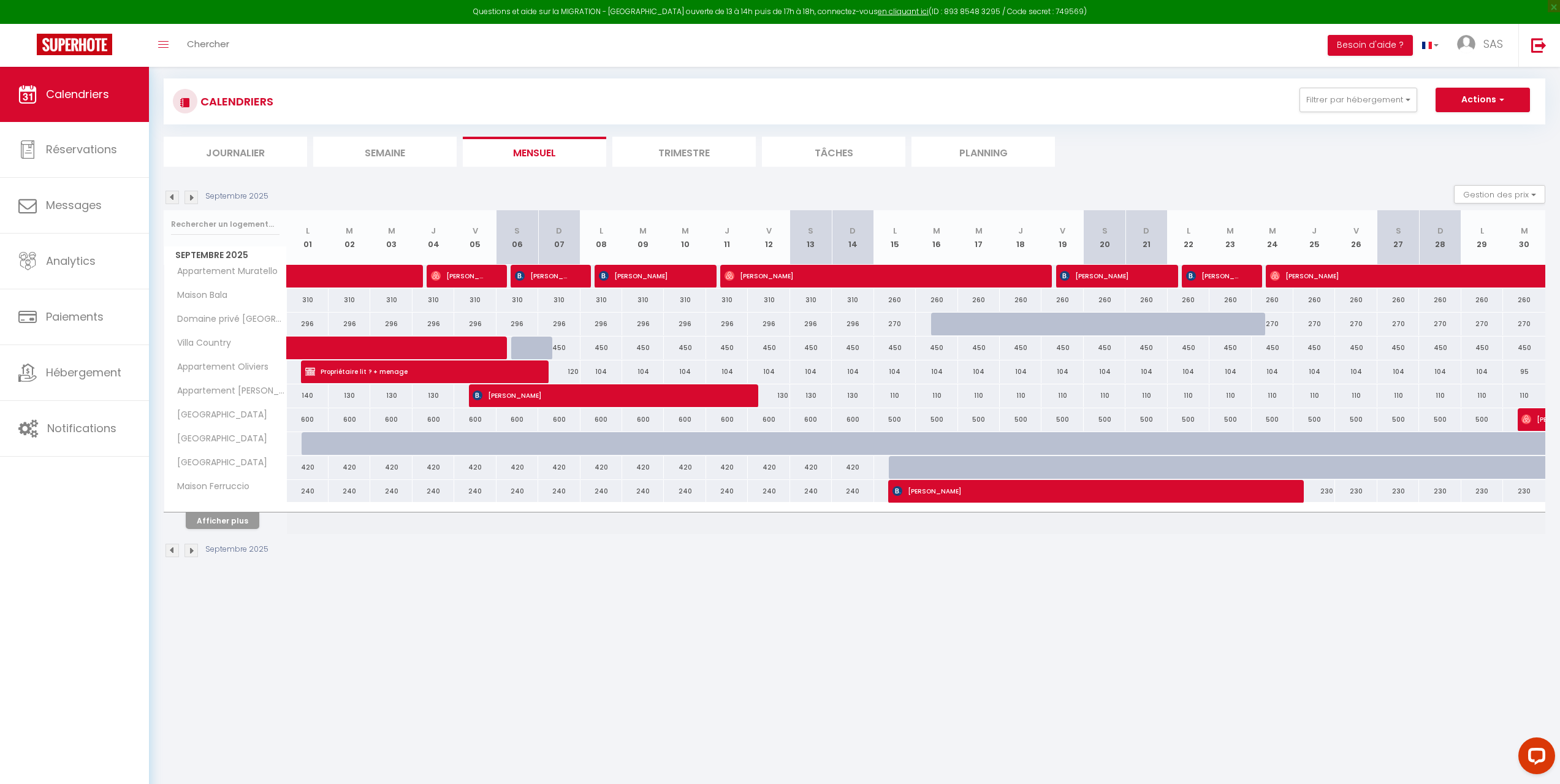
click at [193, 194] on div "Septembre 2025" at bounding box center [218, 197] width 108 height 13
click at [193, 194] on img at bounding box center [192, 197] width 13 height 13
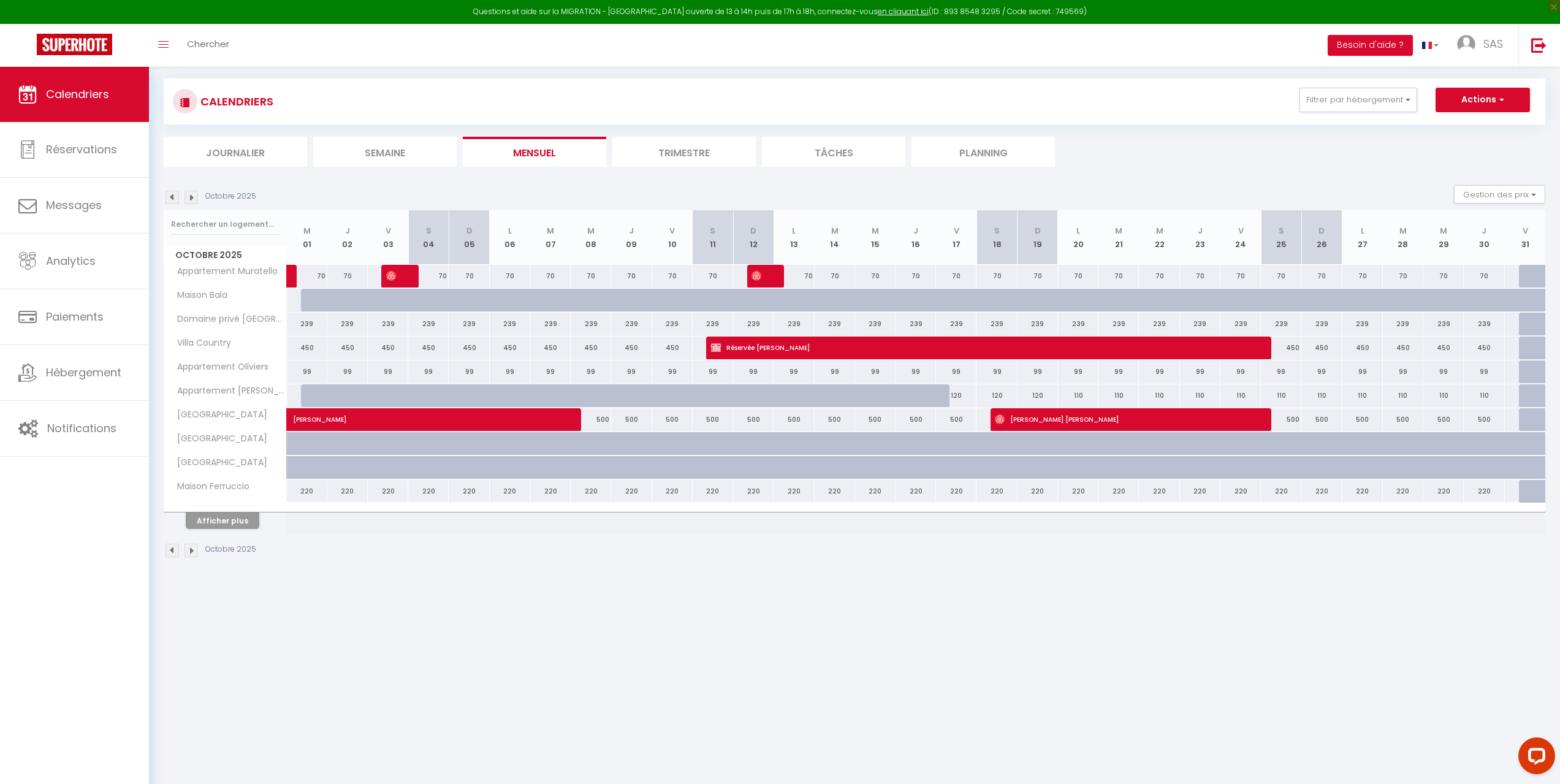
click at [193, 194] on img at bounding box center [192, 197] width 13 height 13
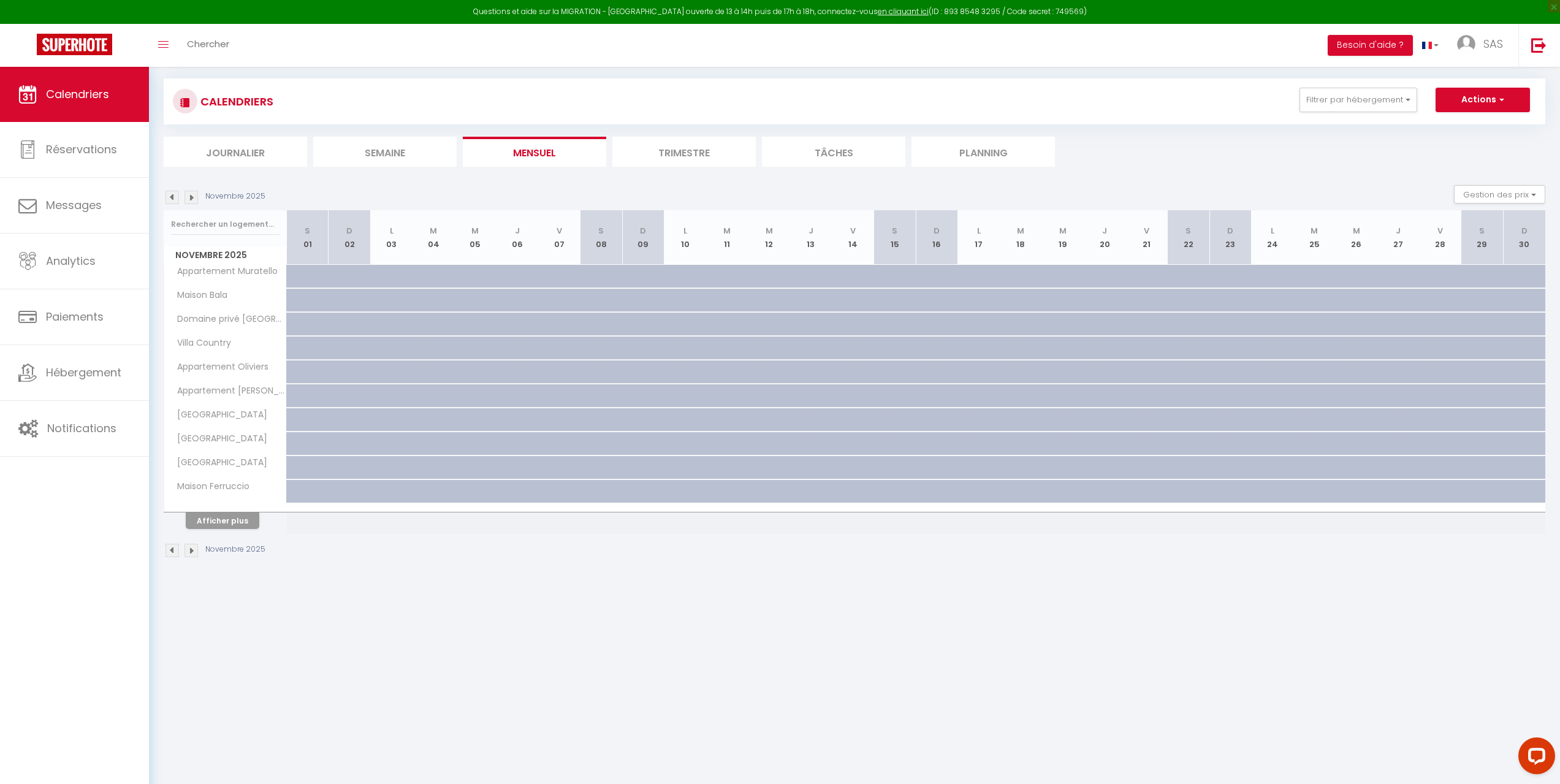
click at [193, 194] on img at bounding box center [192, 197] width 13 height 13
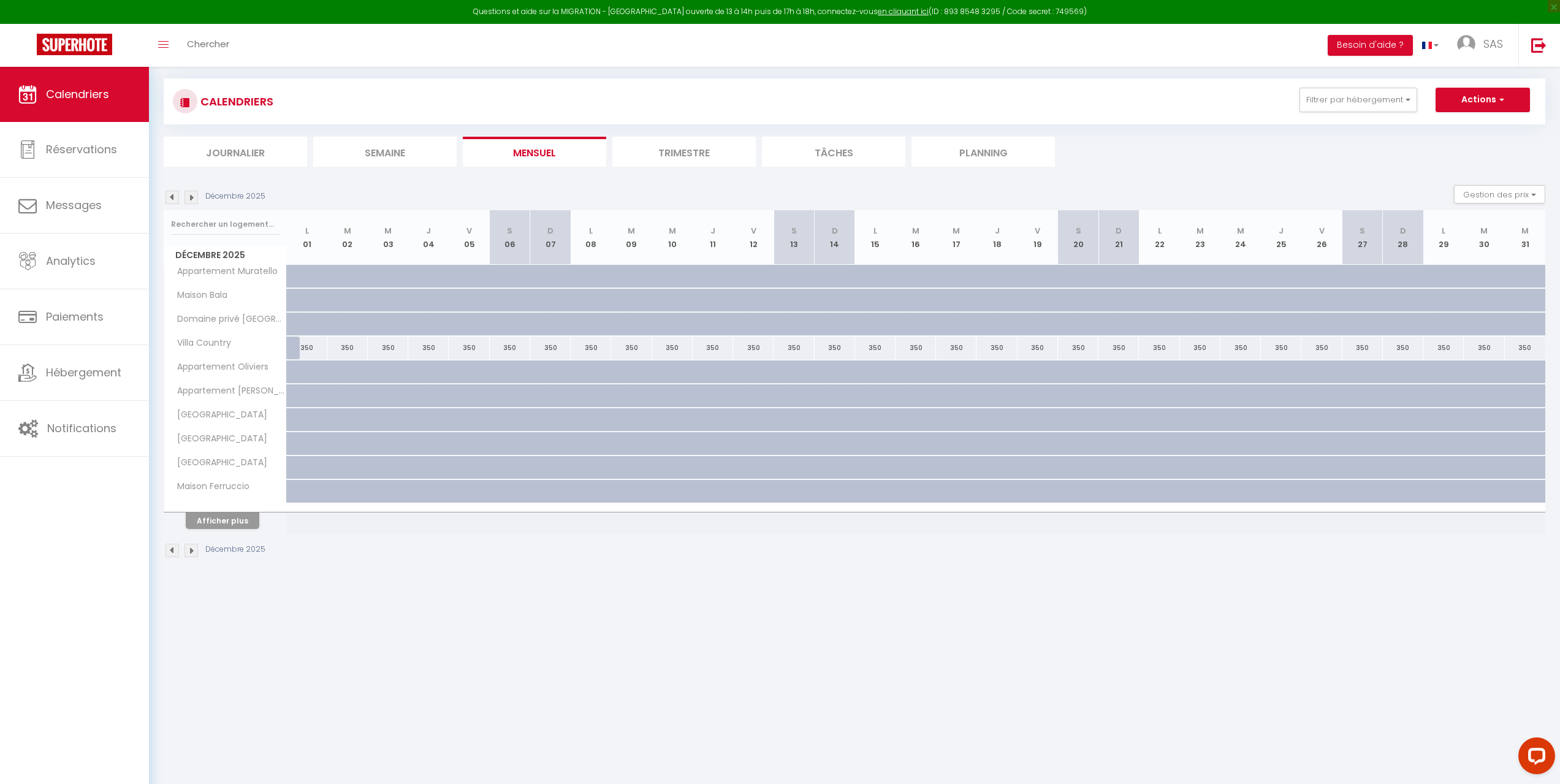
click at [193, 194] on img at bounding box center [192, 197] width 13 height 13
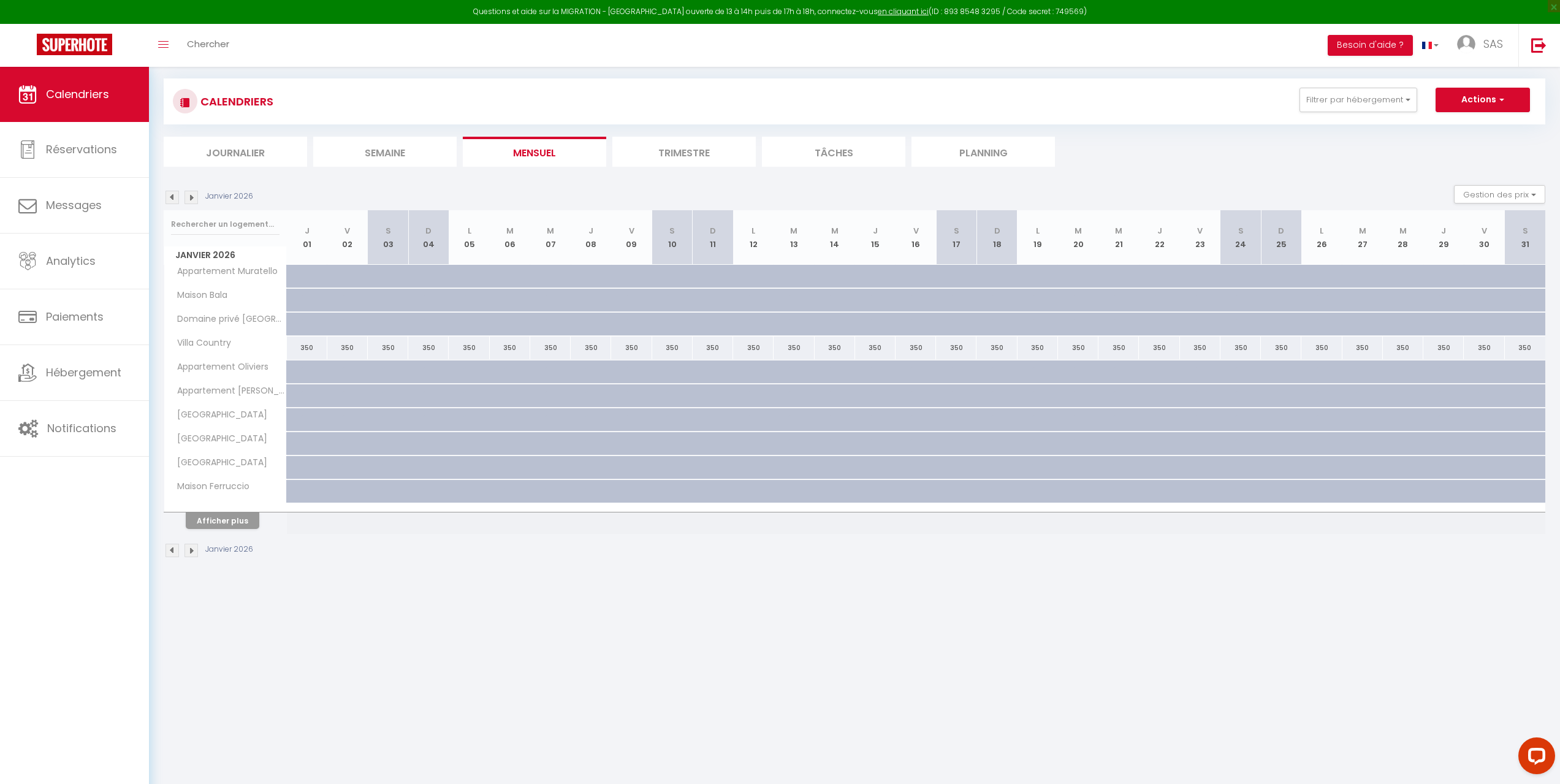
click at [193, 194] on img at bounding box center [192, 197] width 13 height 13
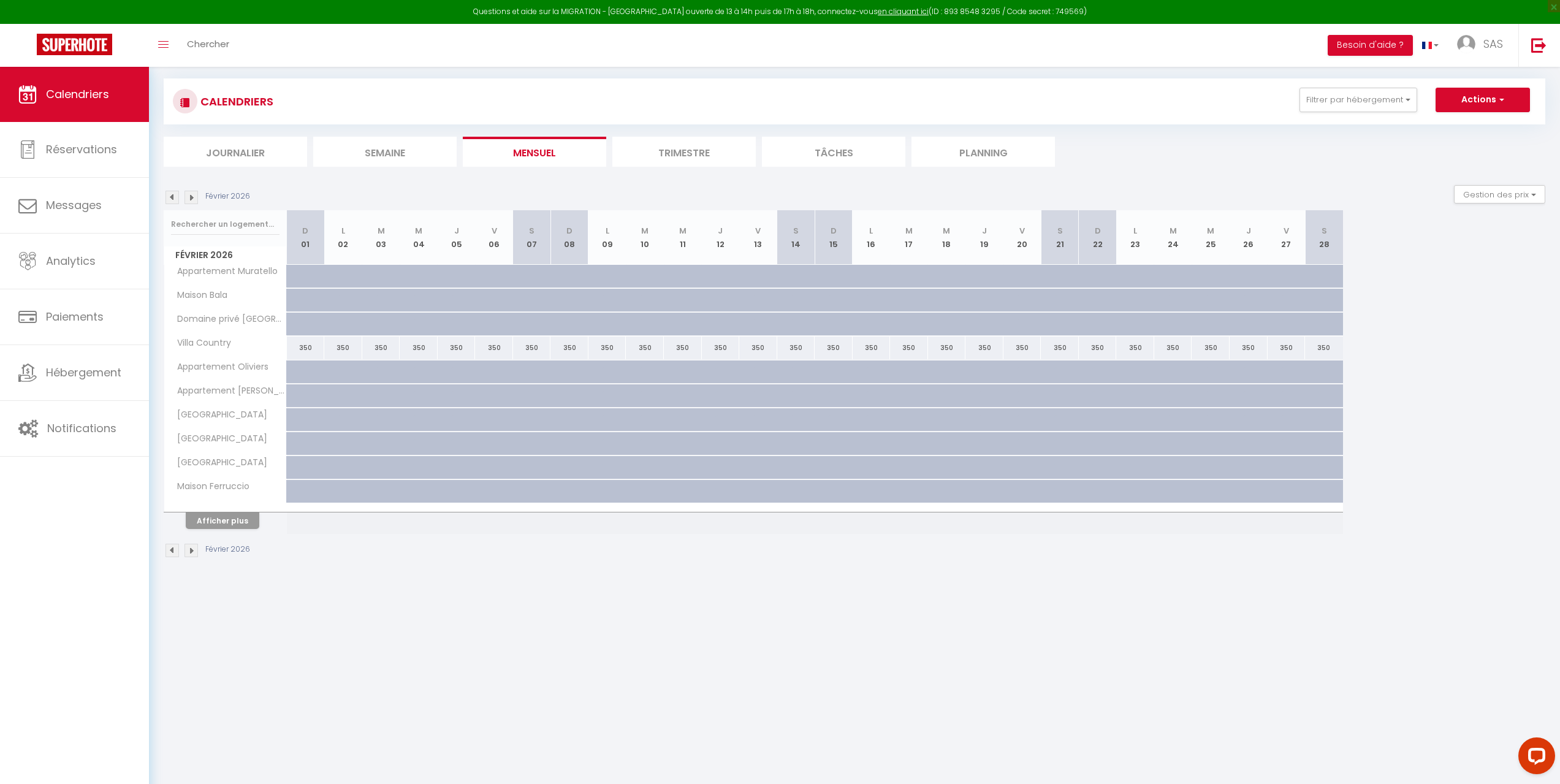
click at [193, 194] on img at bounding box center [192, 197] width 13 height 13
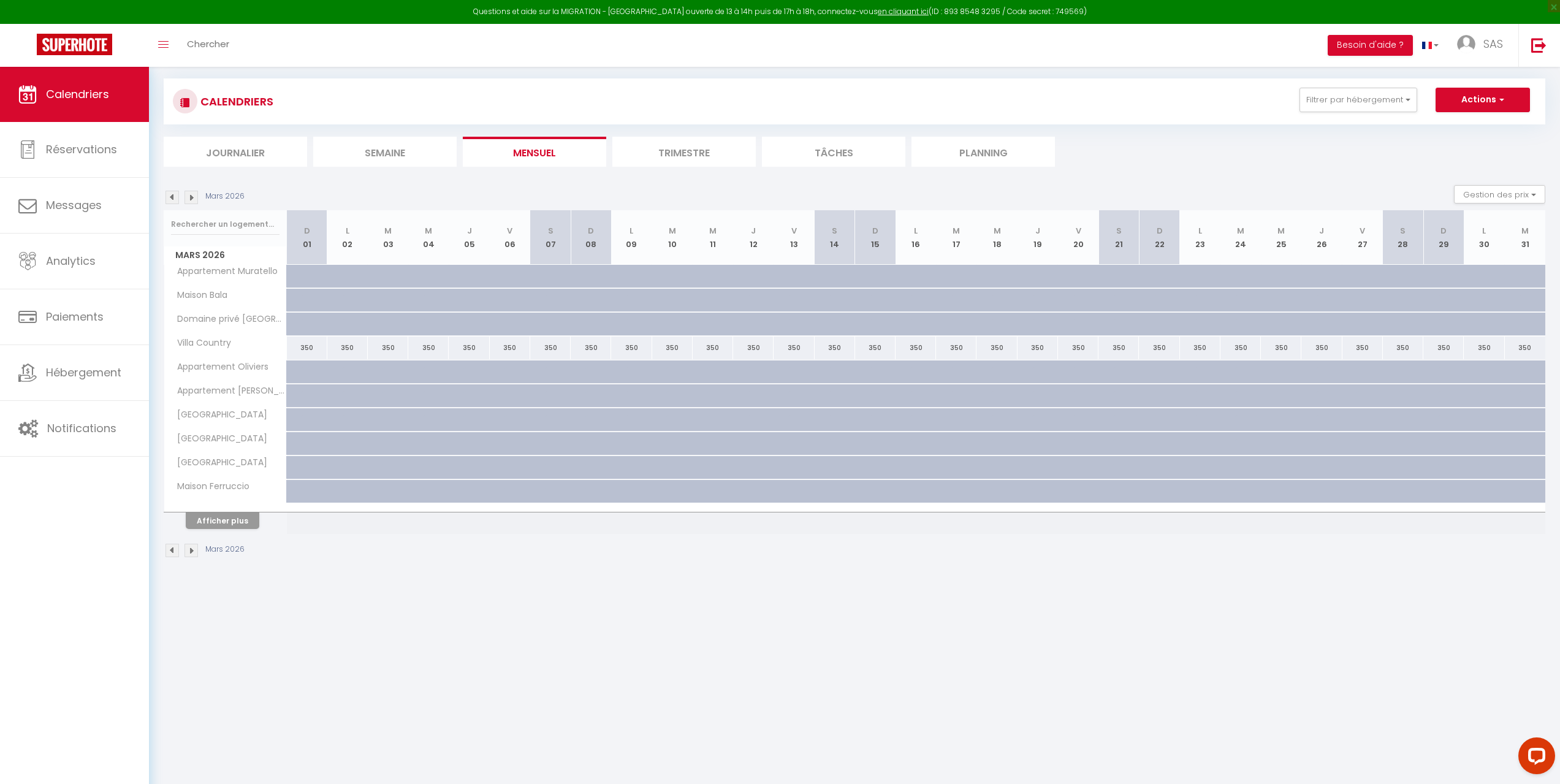
click at [193, 194] on img at bounding box center [192, 197] width 13 height 13
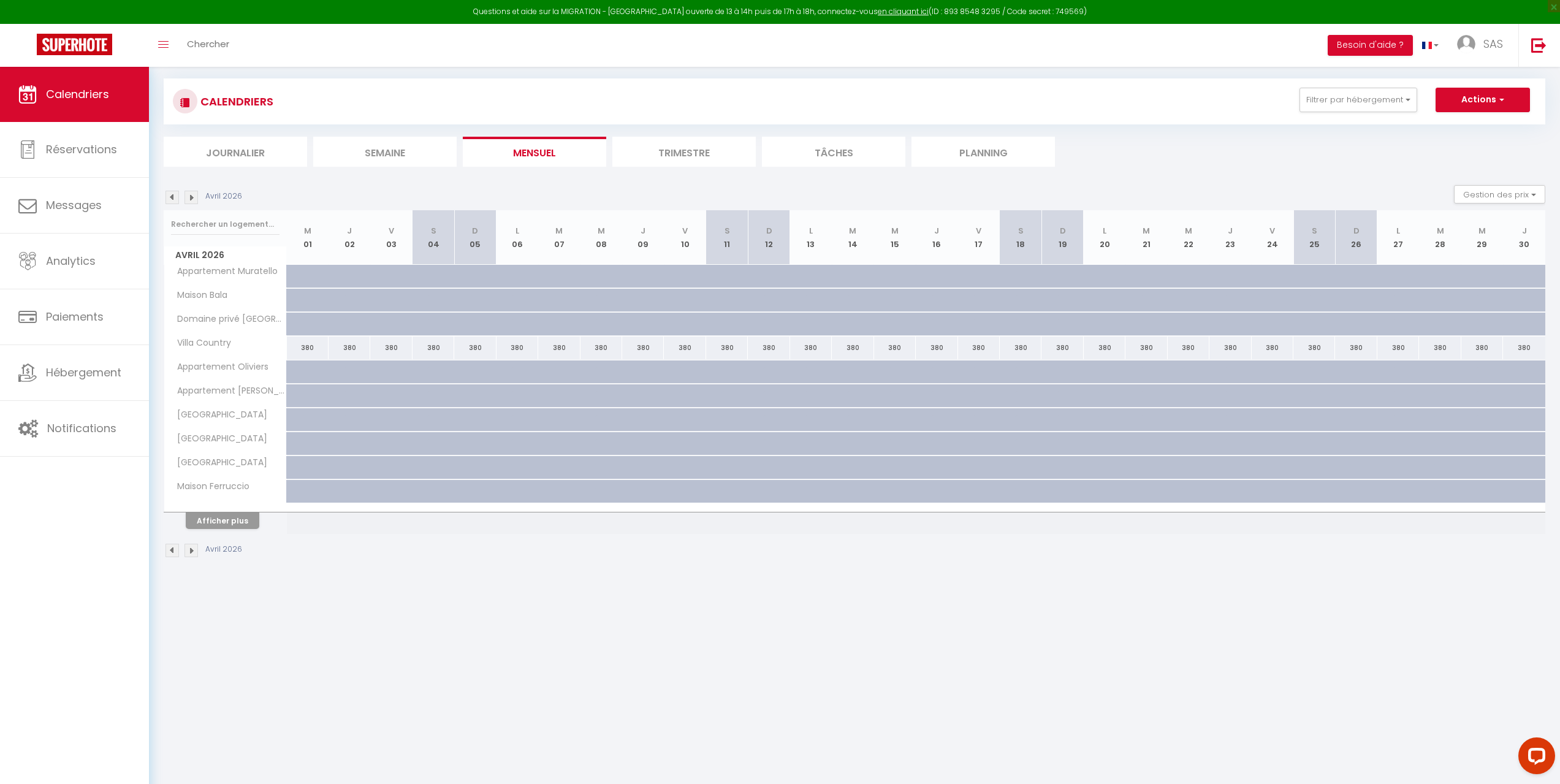
click at [193, 194] on img at bounding box center [192, 197] width 13 height 13
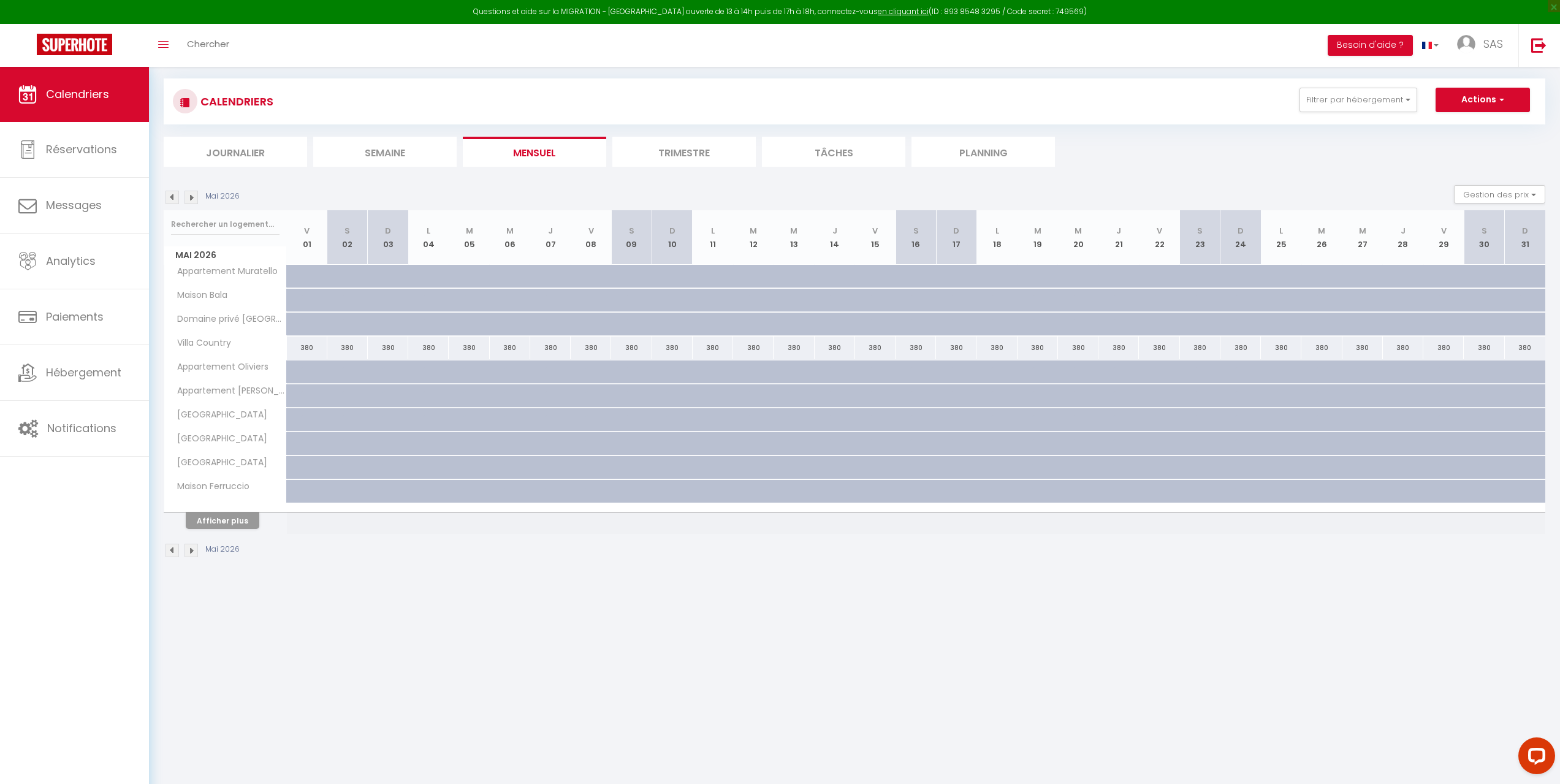
click at [193, 194] on img at bounding box center [192, 197] width 13 height 13
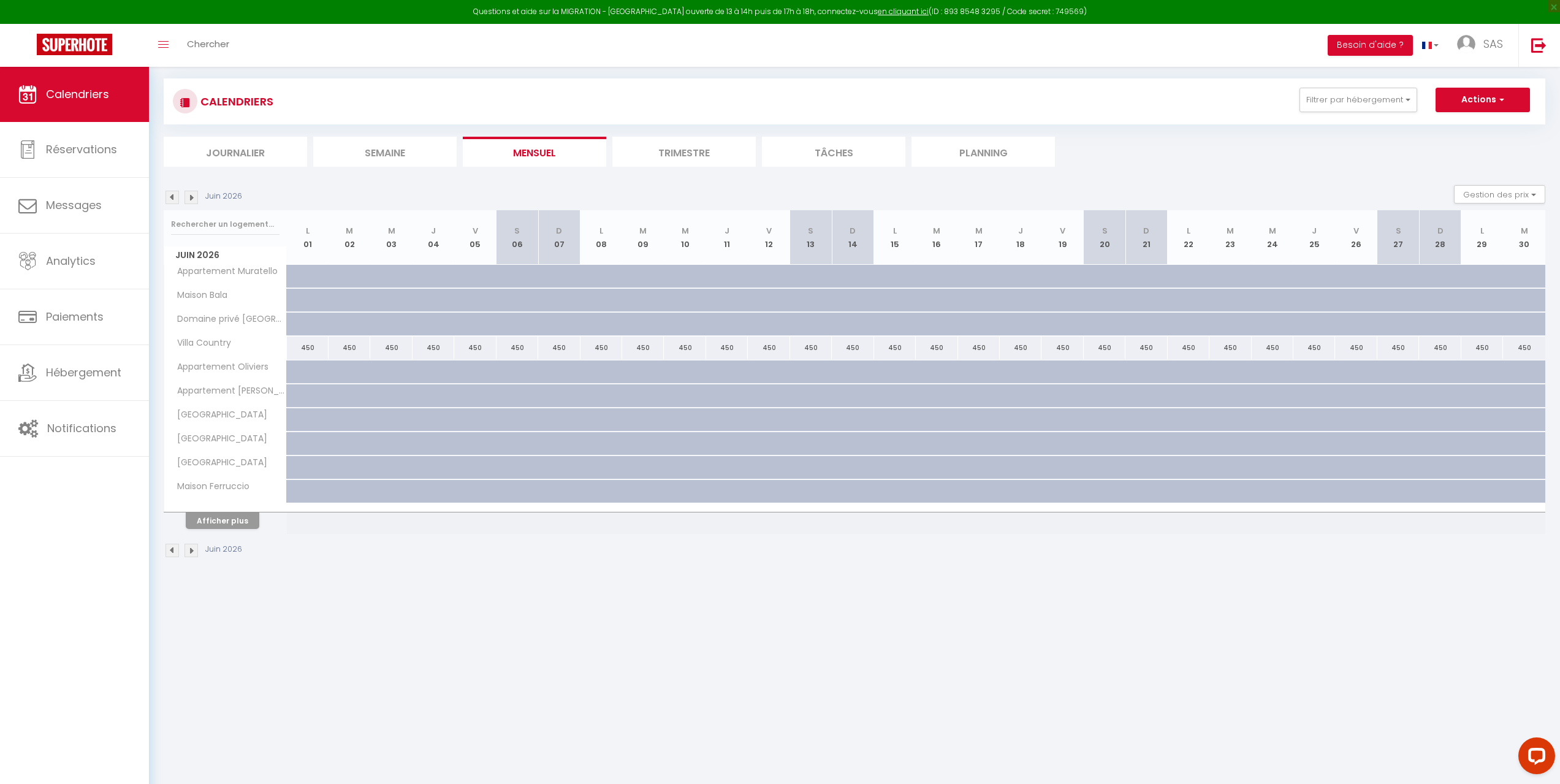
click at [192, 197] on img at bounding box center [192, 197] width 13 height 13
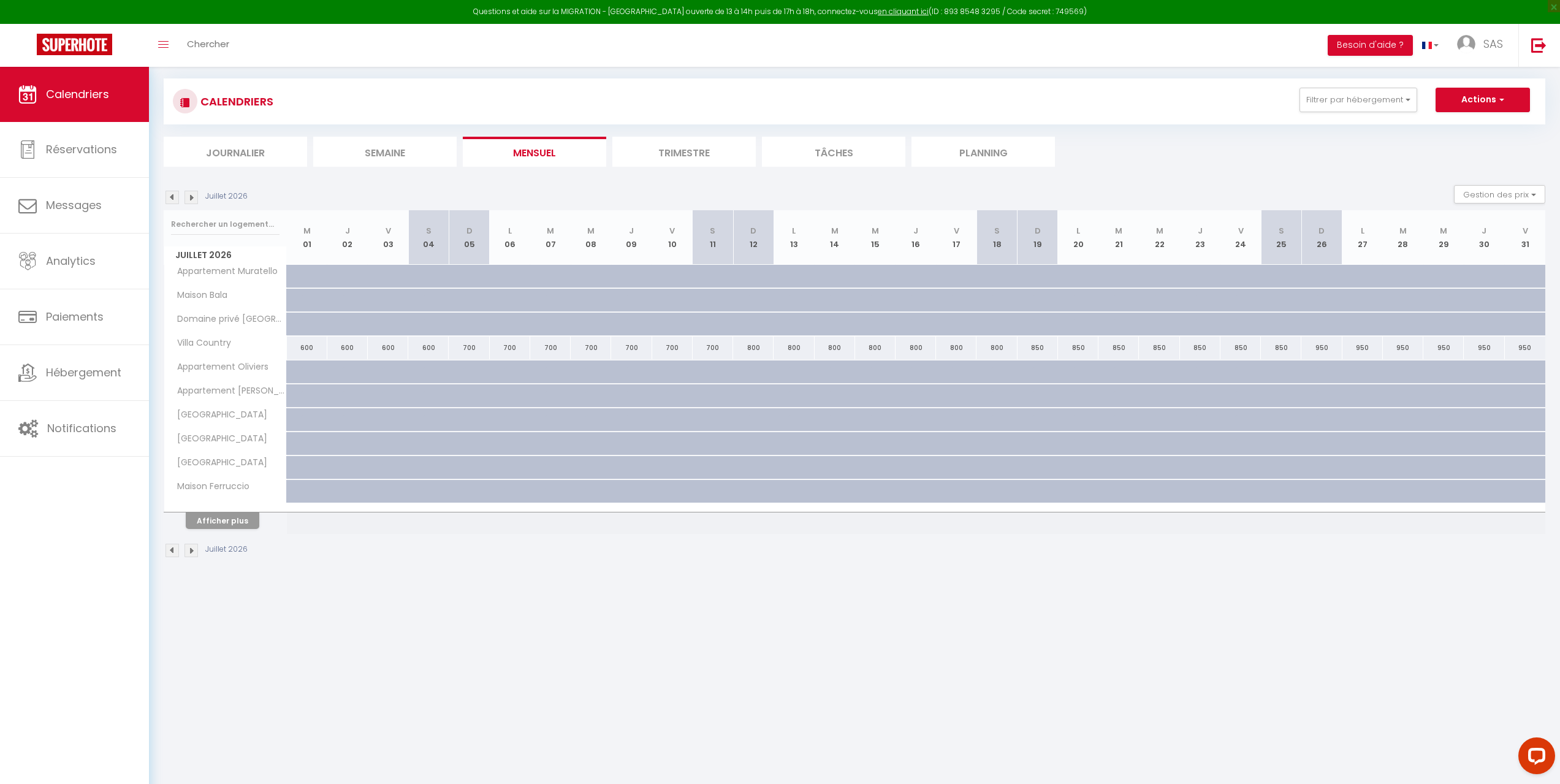
click at [192, 197] on img at bounding box center [192, 197] width 13 height 13
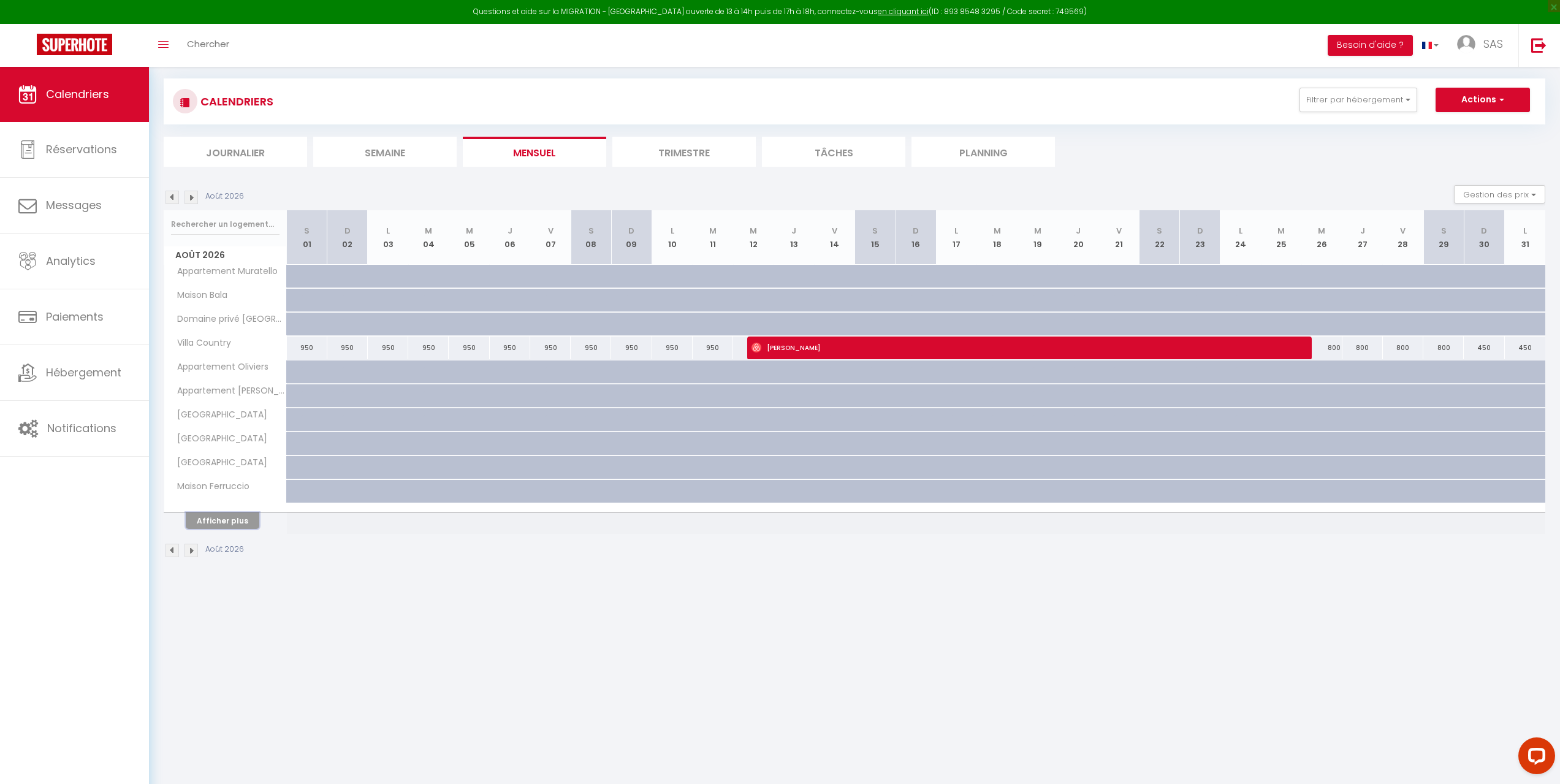
click at [218, 522] on button "Afficher plus" at bounding box center [223, 520] width 74 height 16
